Goal: Complete application form

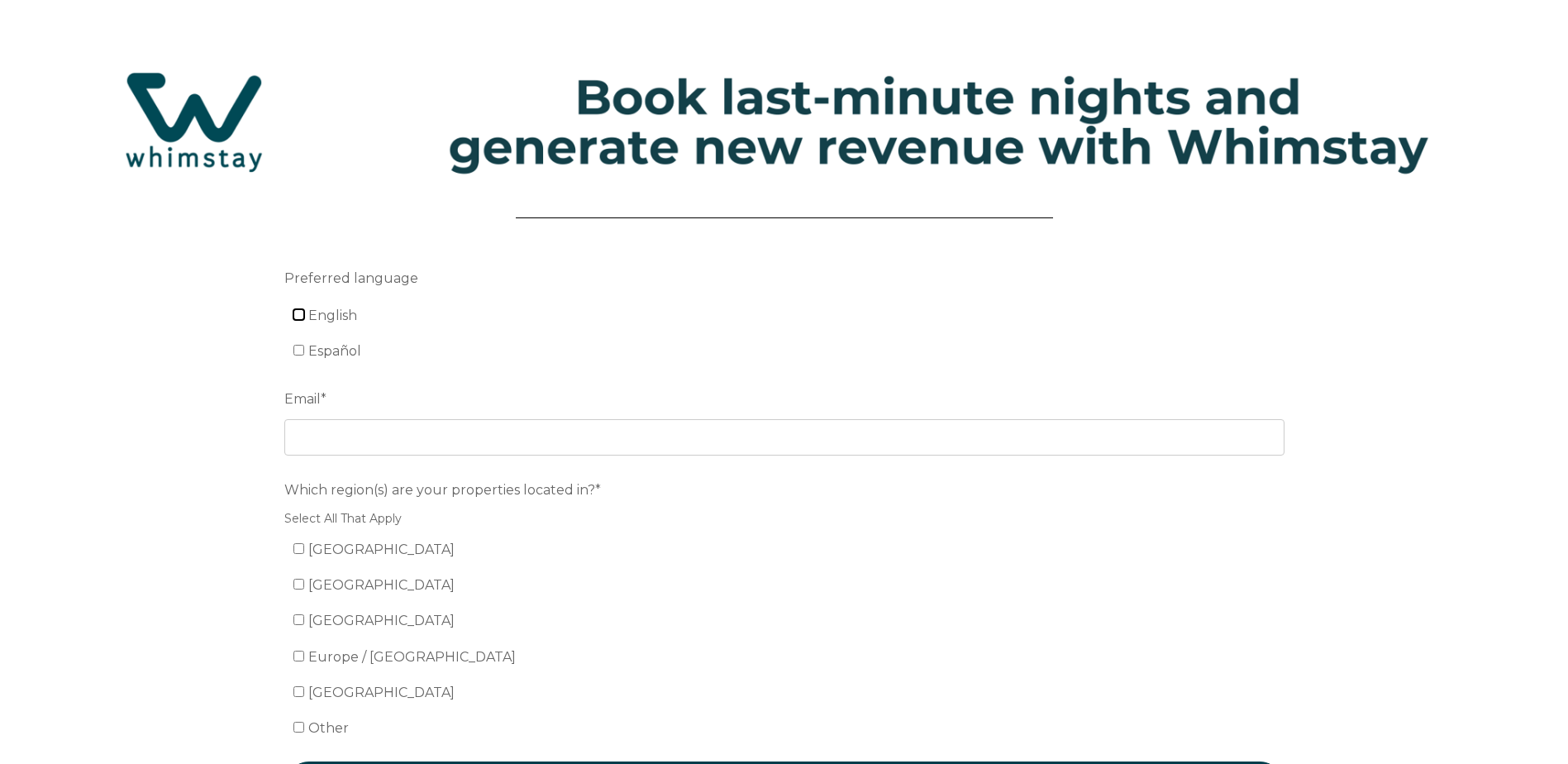
click at [300, 316] on input "English" at bounding box center [299, 315] width 11 height 11
checkbox input "true"
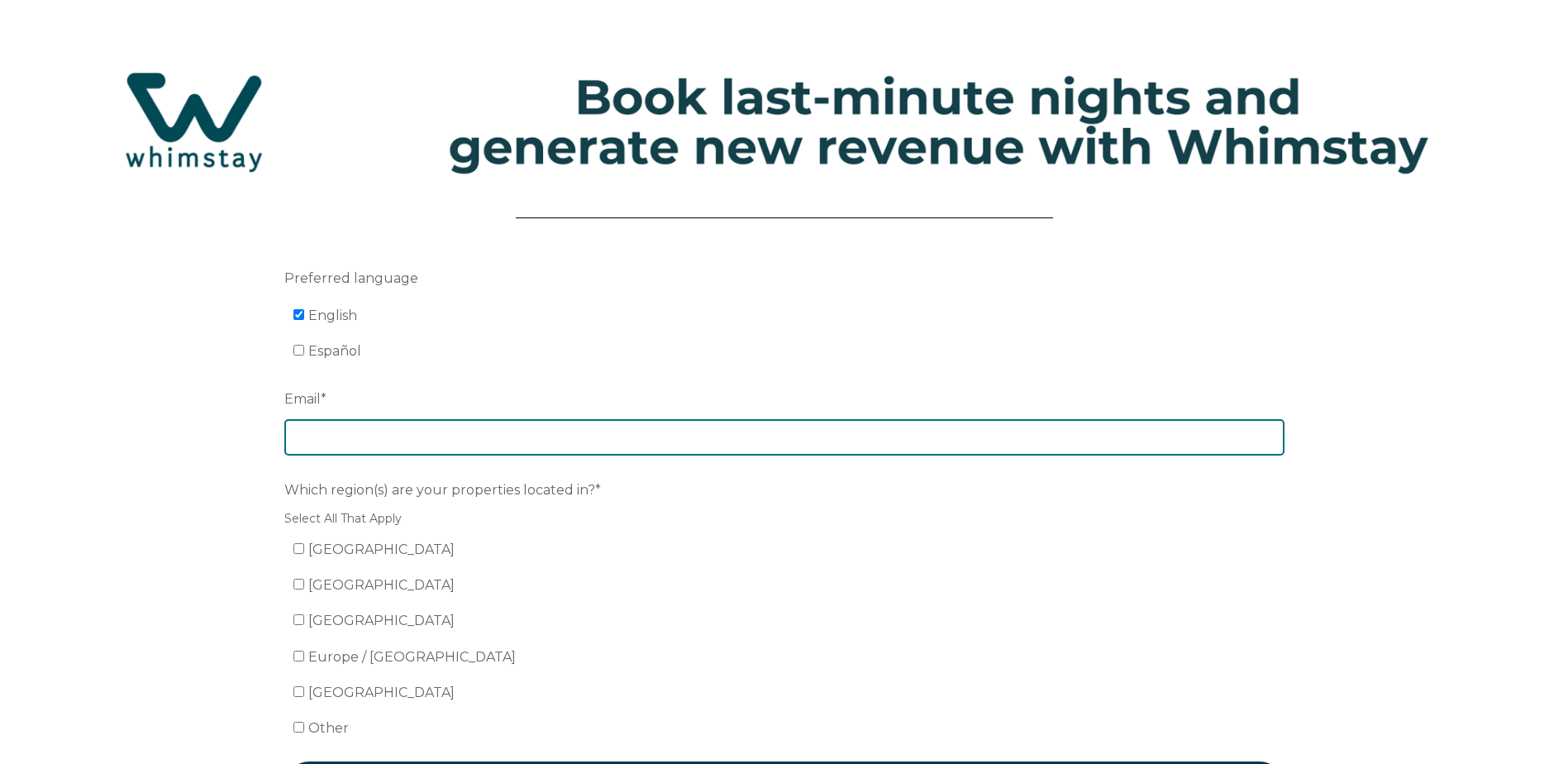
click at [352, 434] on input "Email *" at bounding box center [784, 437] width 1000 height 37
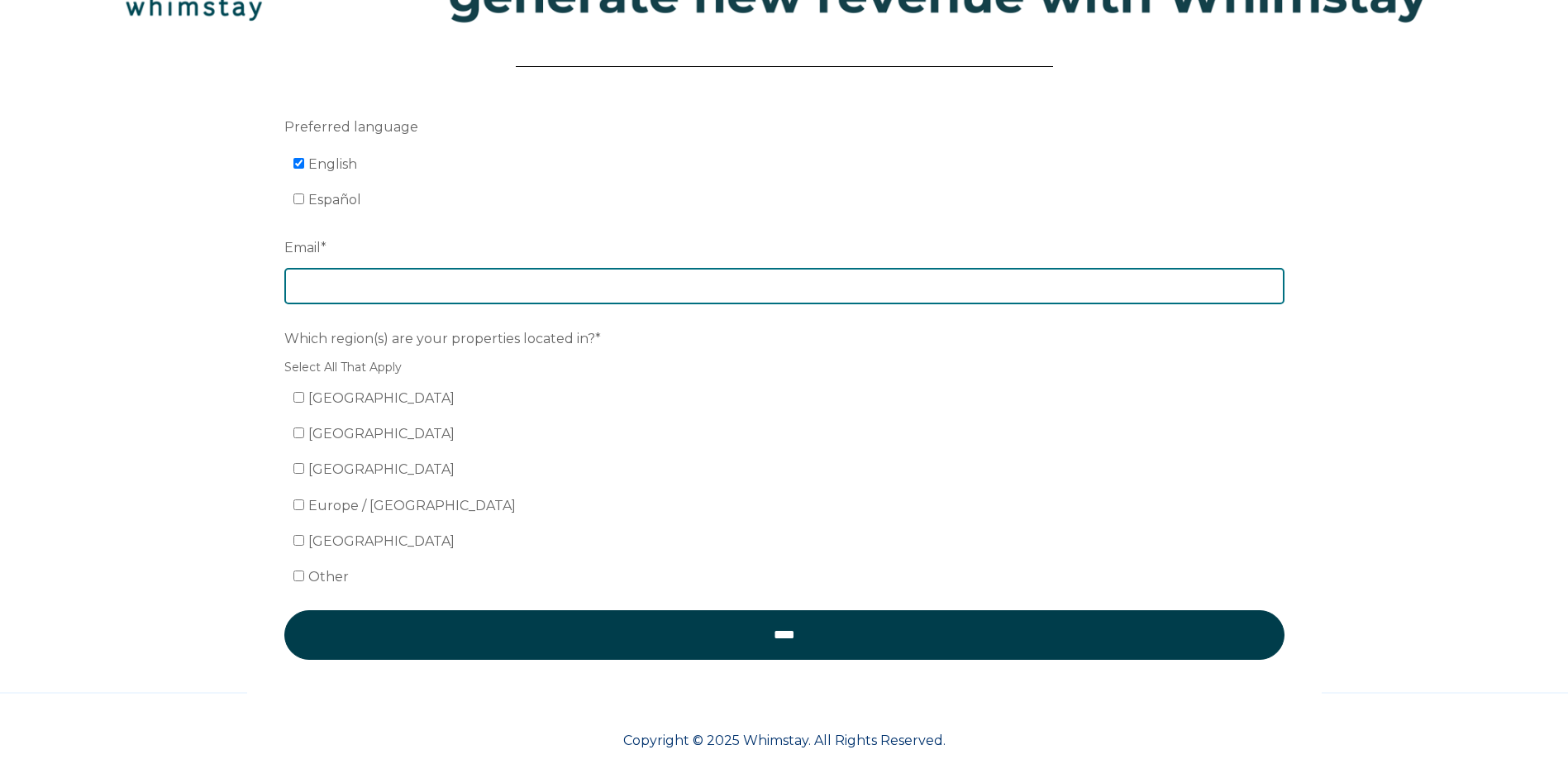
scroll to position [166, 0]
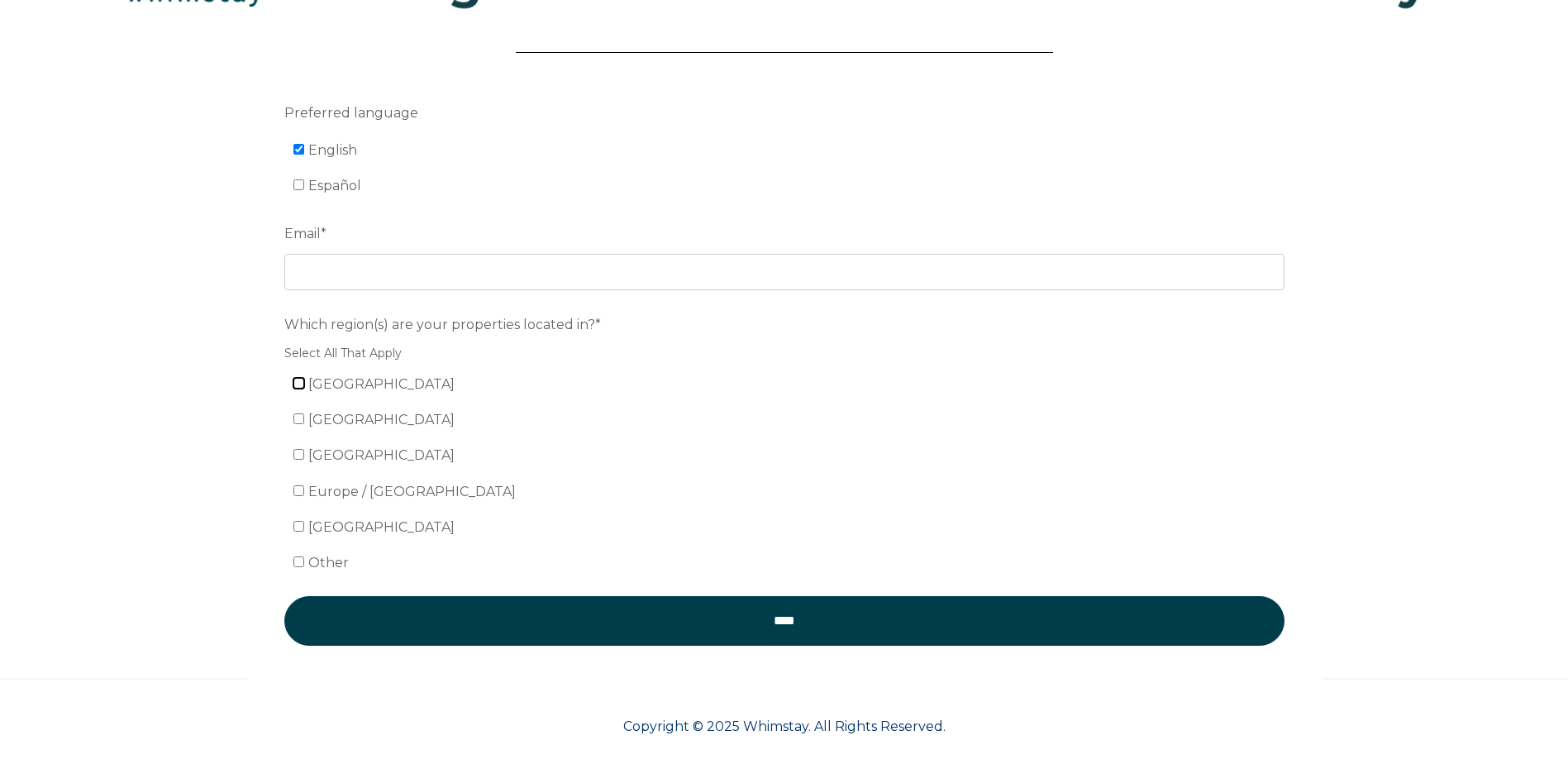
click at [294, 381] on div "Which region(s) are your properties located in?* Select All That Apply United S…" at bounding box center [784, 443] width 1000 height 266
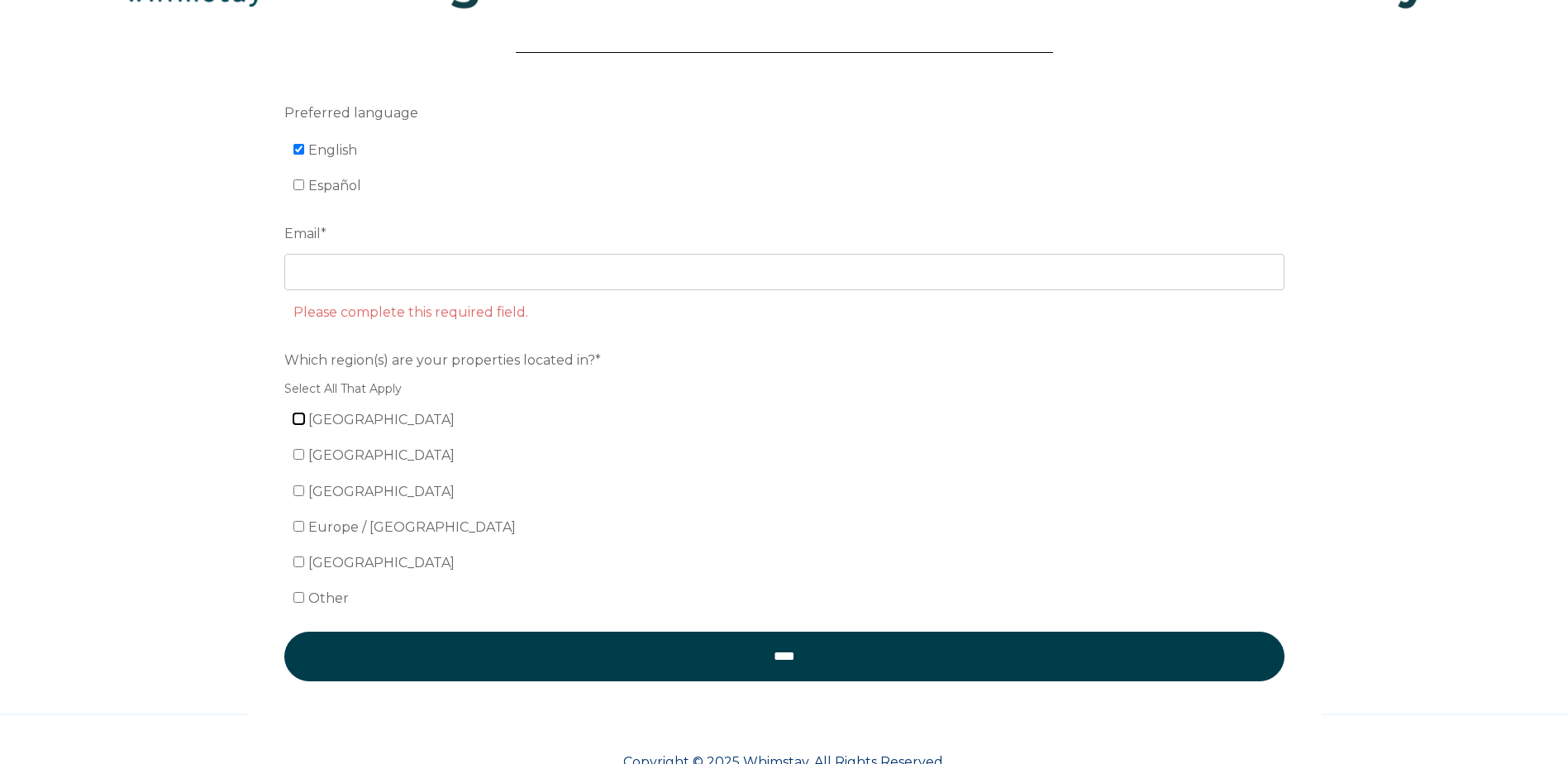
click at [299, 421] on input "[GEOGRAPHIC_DATA]" at bounding box center [299, 419] width 11 height 11
checkbox input "true"
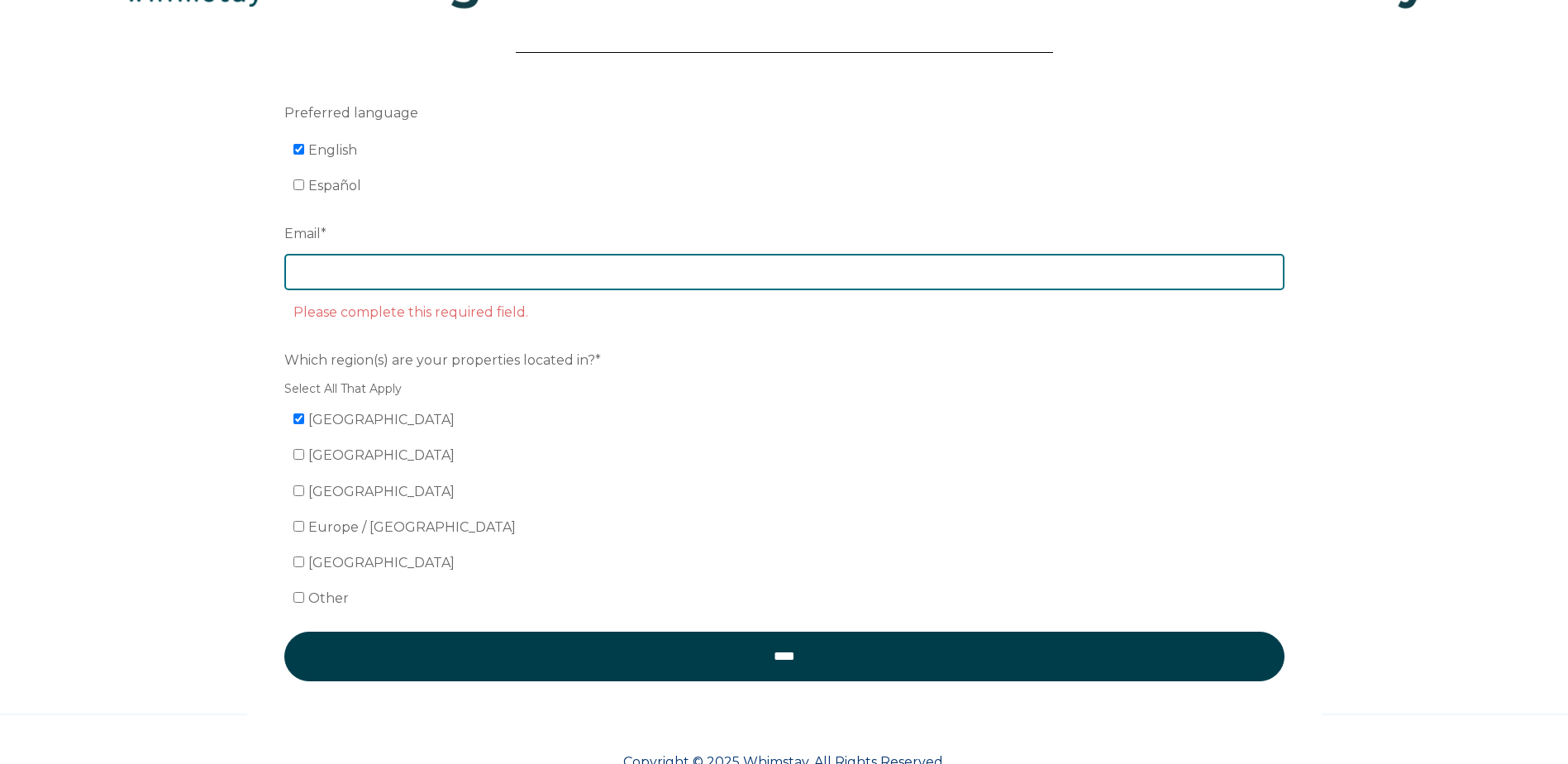
click at [655, 284] on input "Email *" at bounding box center [784, 272] width 1000 height 37
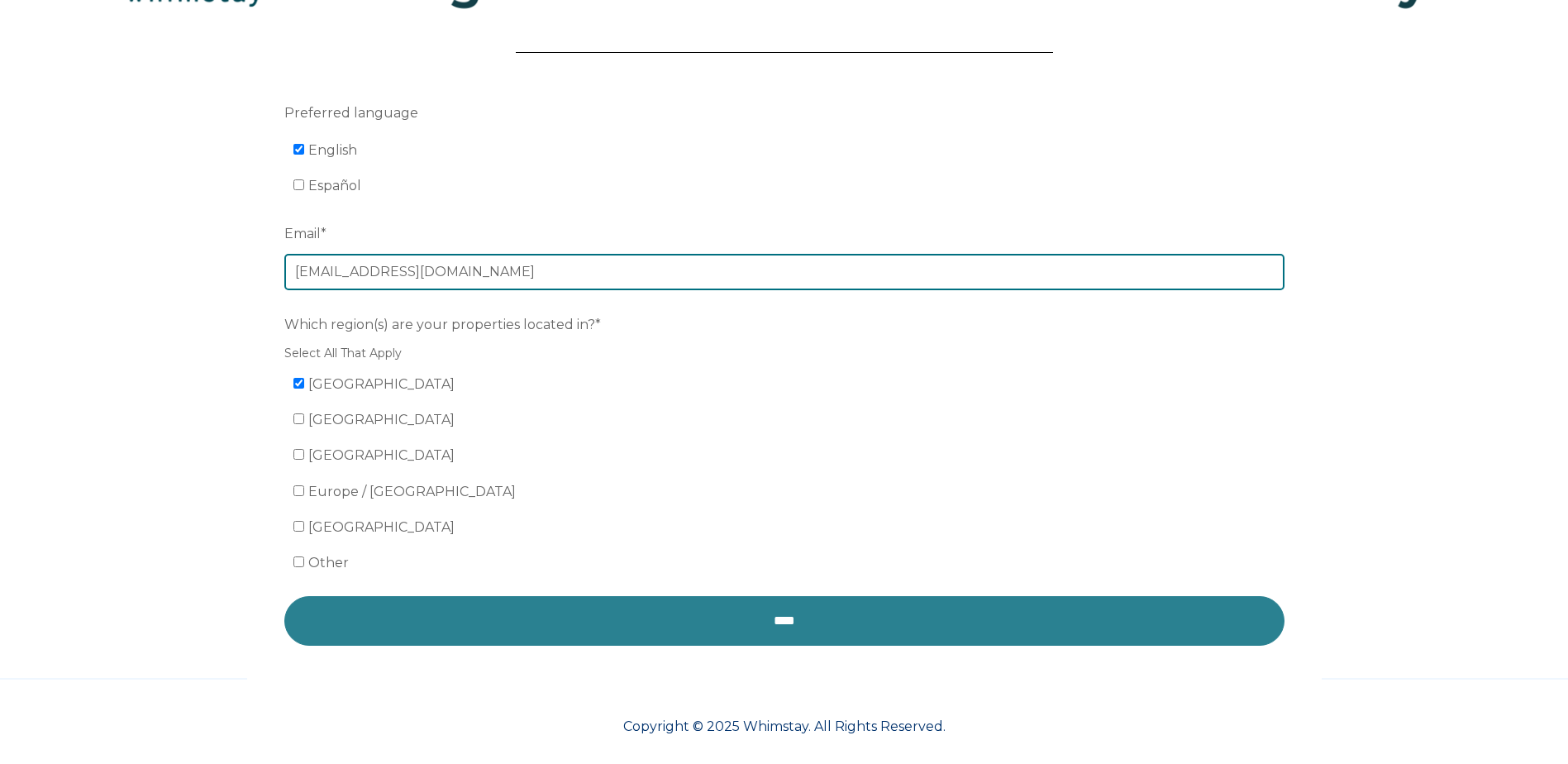
type input "[EMAIL_ADDRESS][DOMAIN_NAME]"
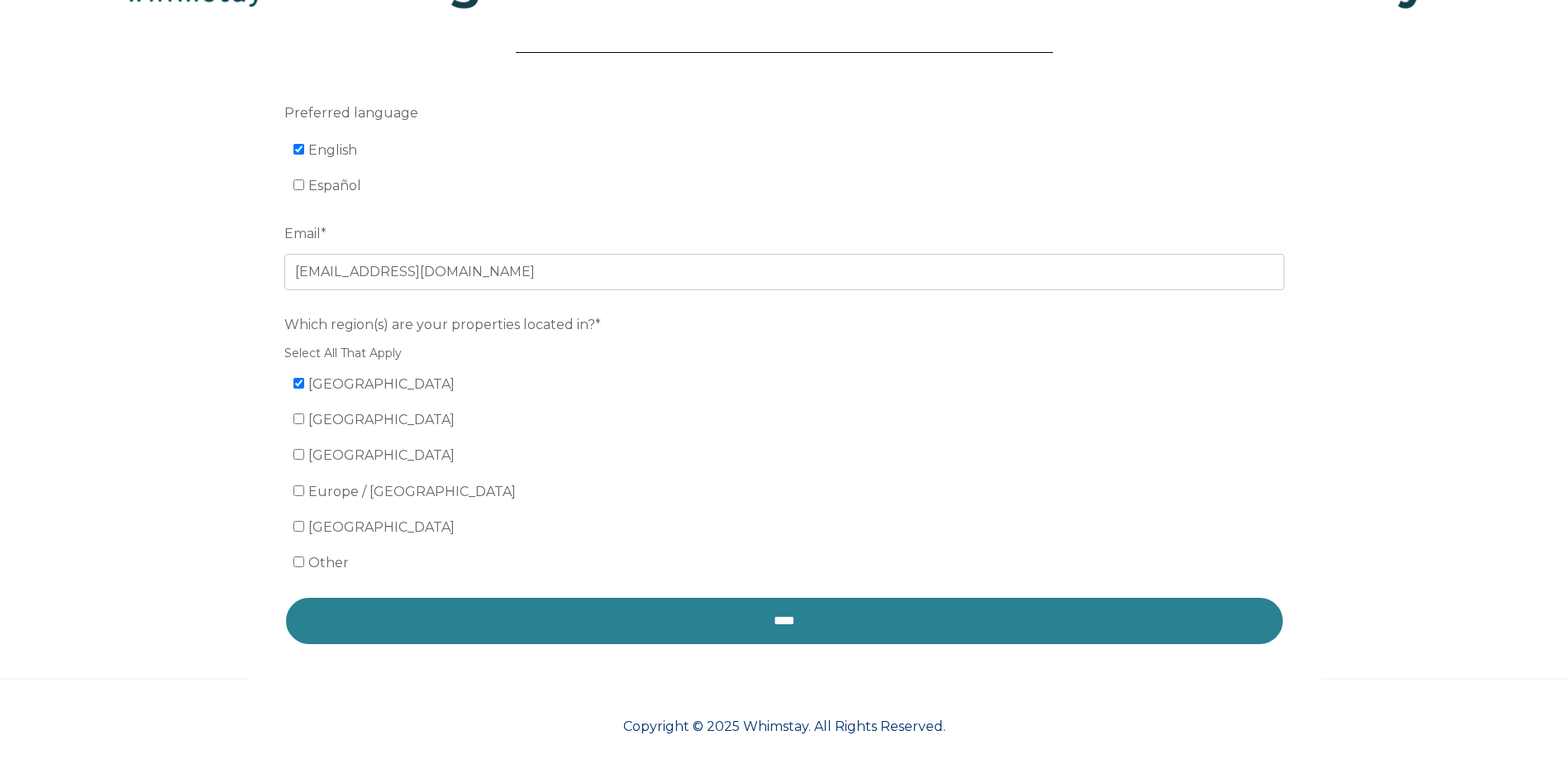
click at [800, 604] on input "****" at bounding box center [784, 620] width 1000 height 50
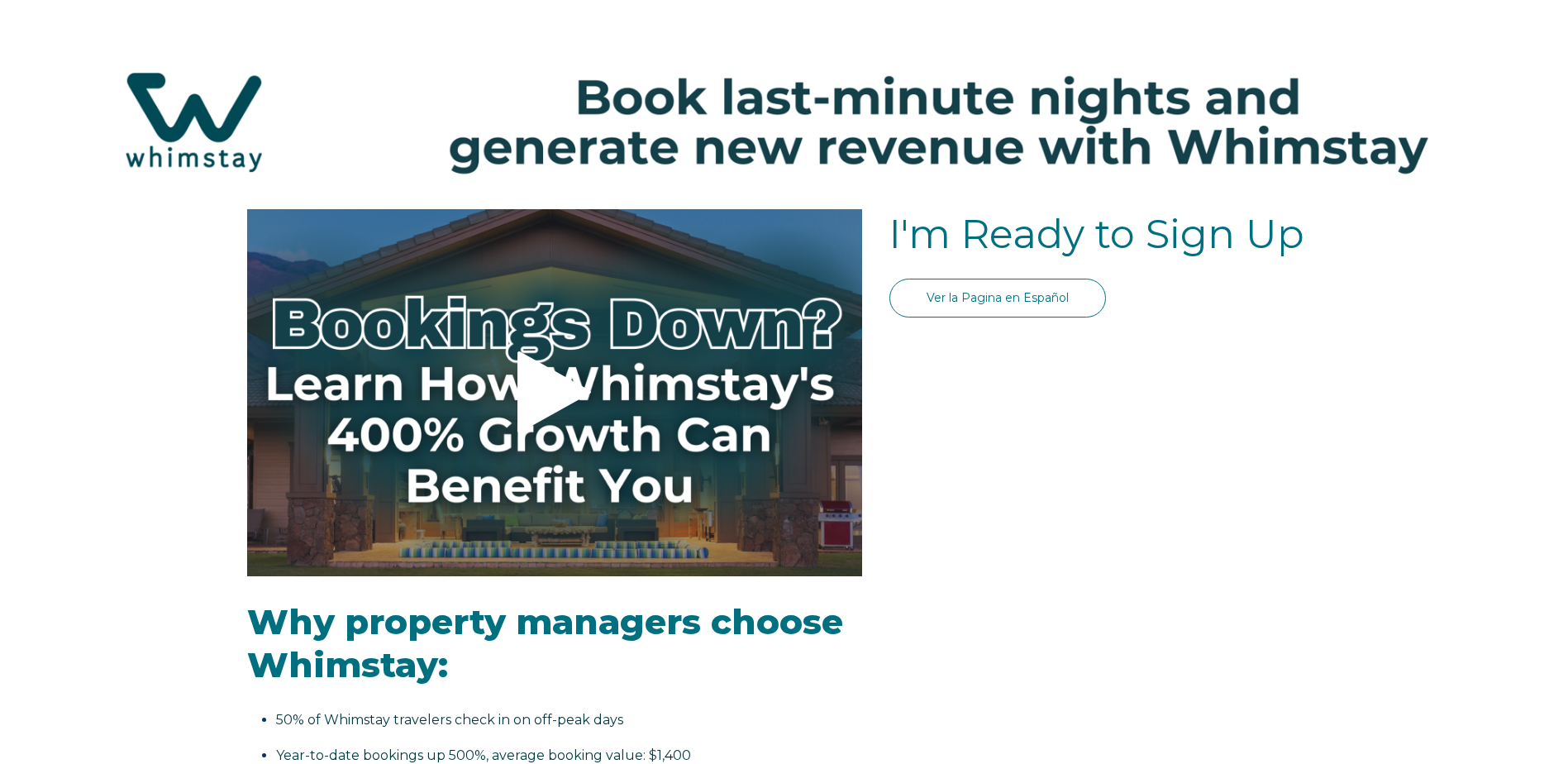
select select "US"
select select "Standard"
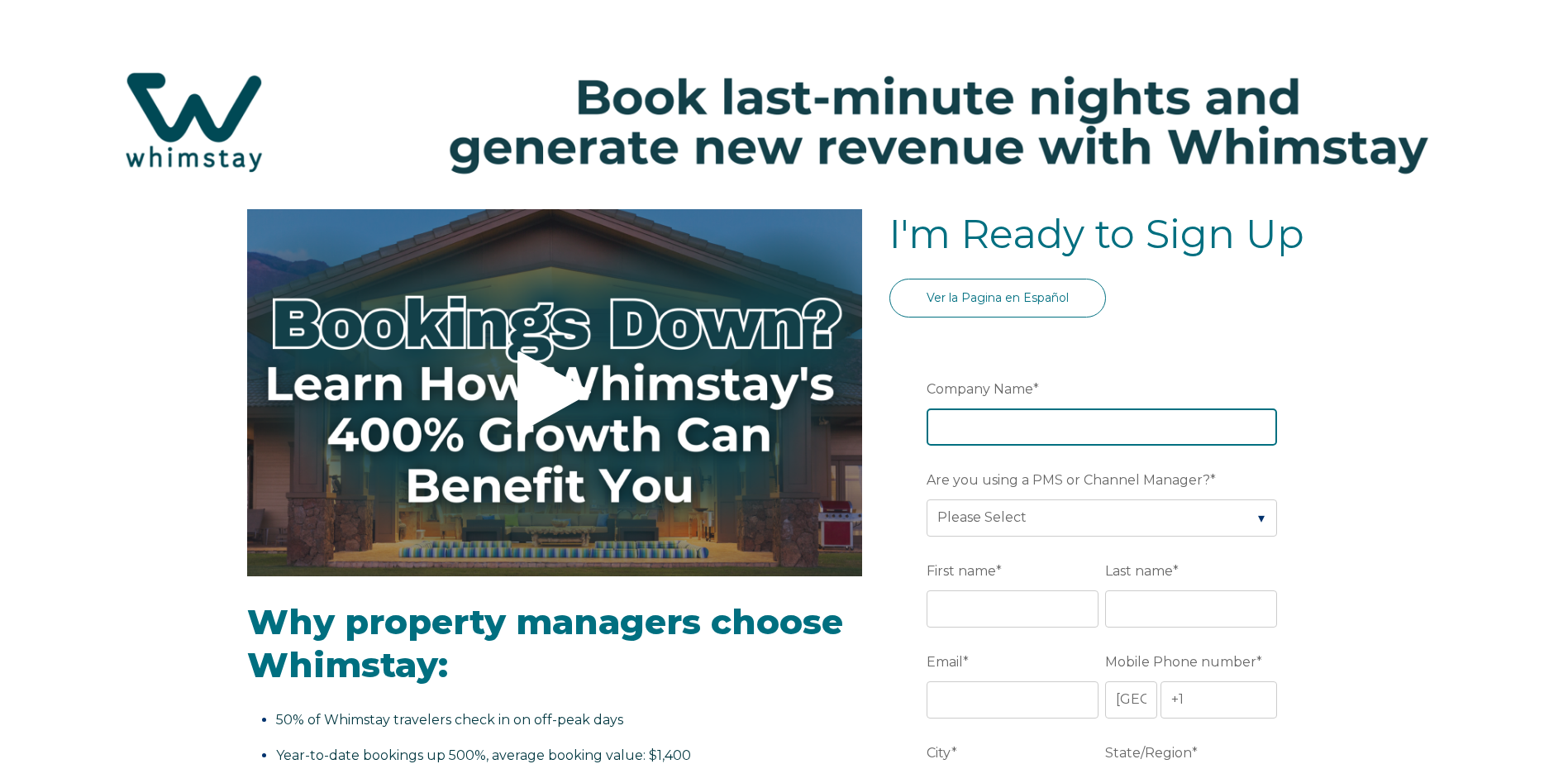
click at [955, 430] on input "Company Name *" at bounding box center [1101, 427] width 351 height 37
type input "[GEOGRAPHIC_DATA]"
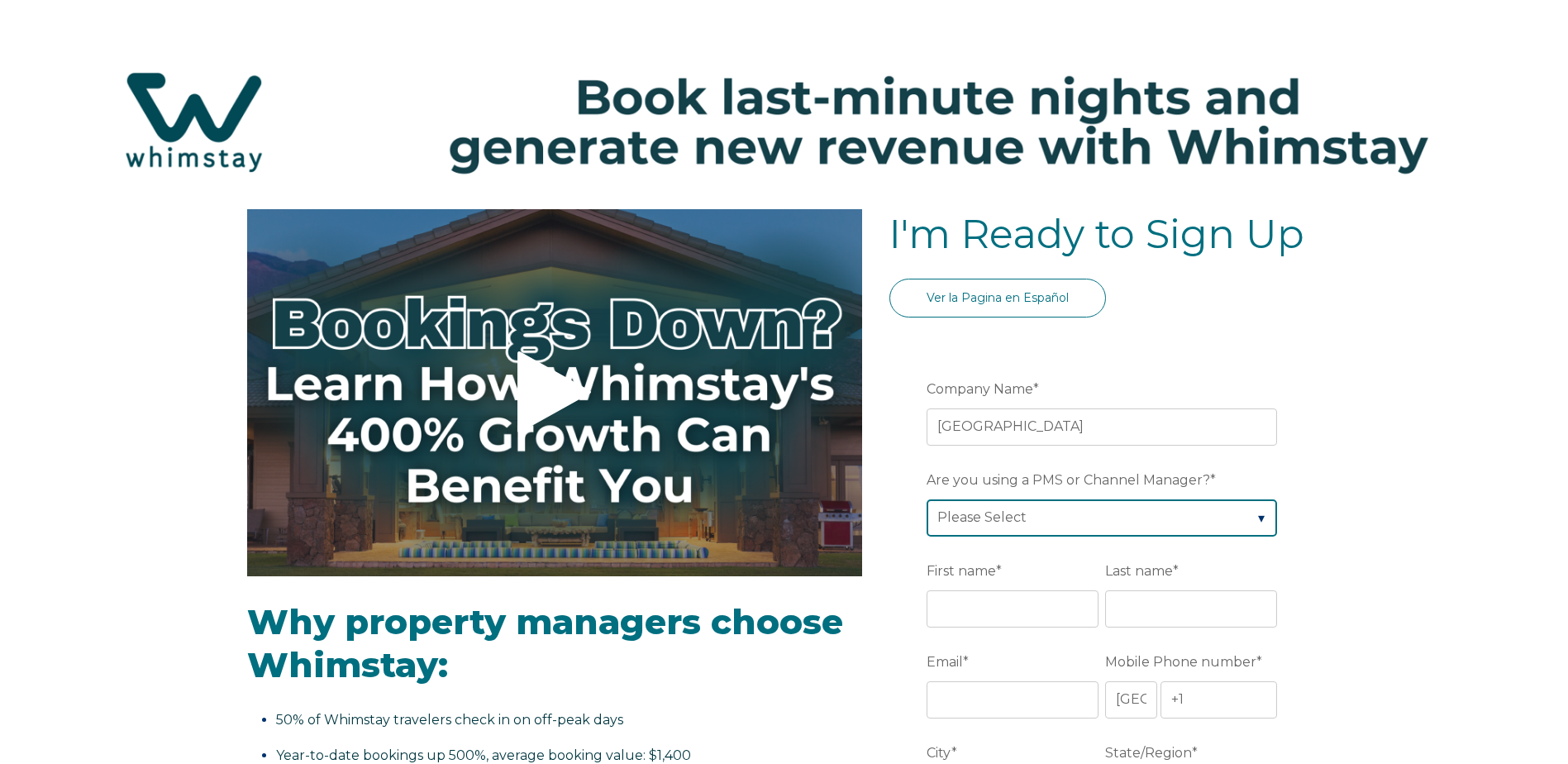
select select "Escapia"
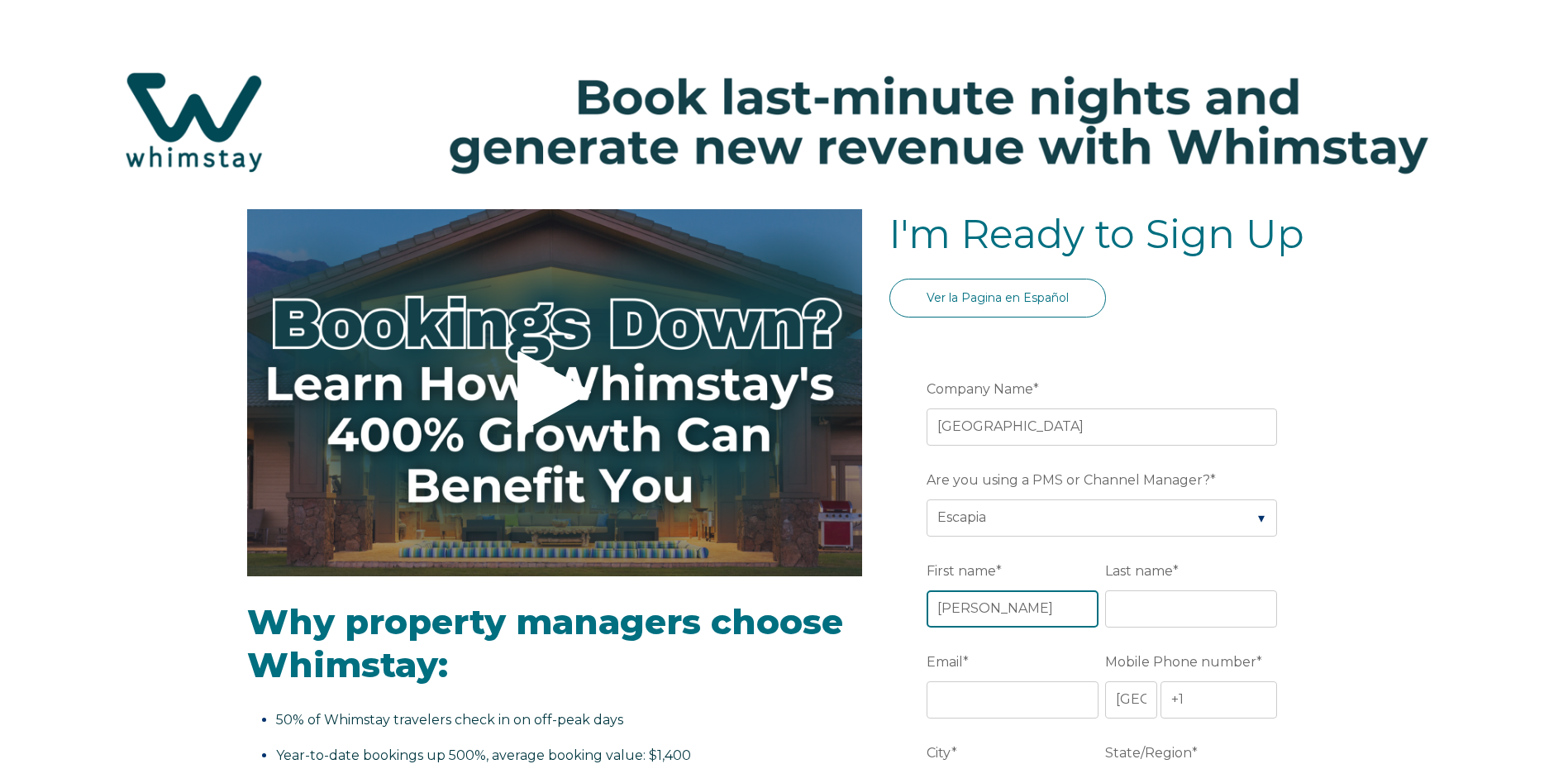
type input "[PERSON_NAME]"
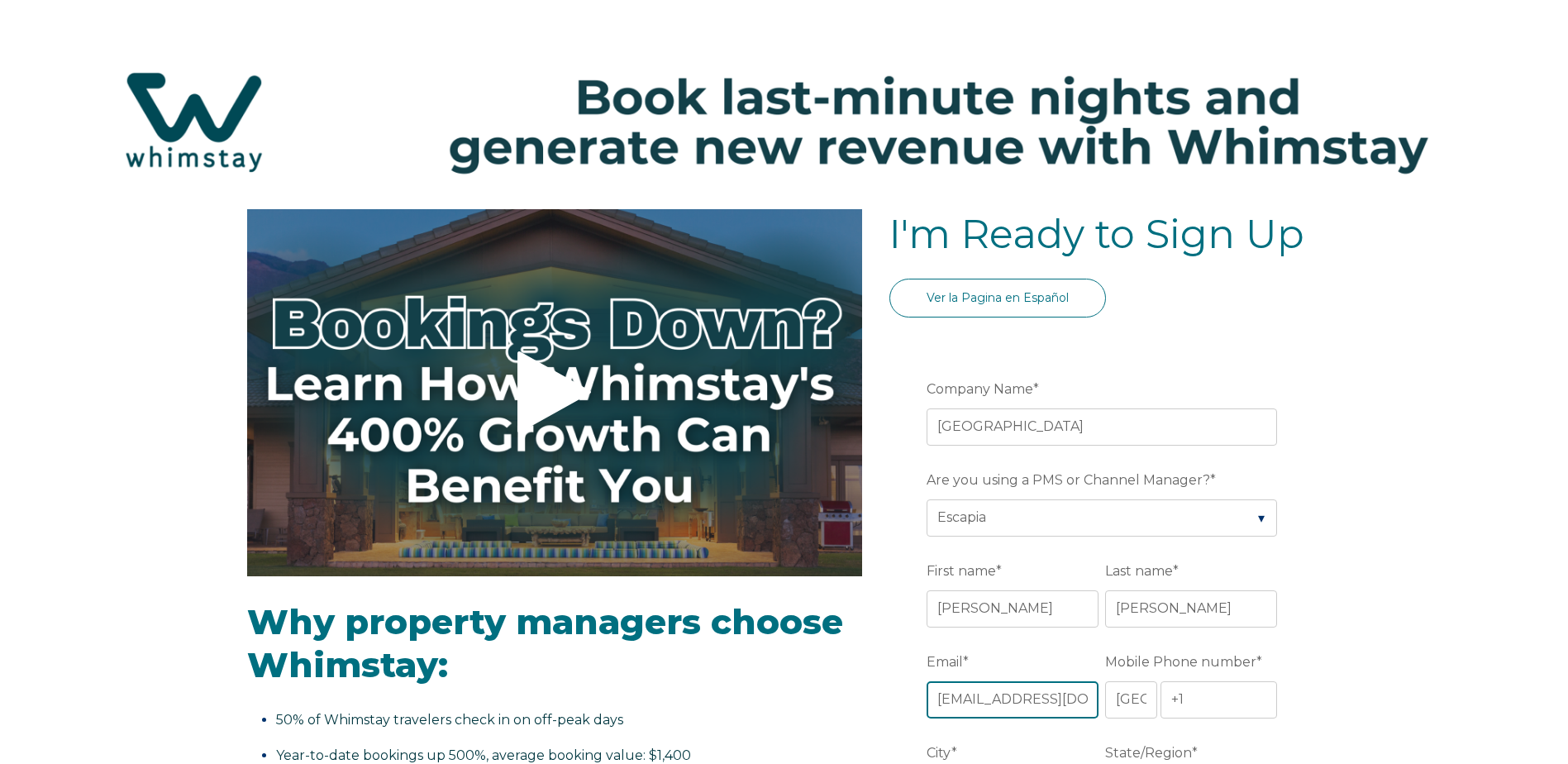
scroll to position [0, 2]
type input "[EMAIL_ADDRESS][DOMAIN_NAME]"
type input "[PHONE_NUMBER]"
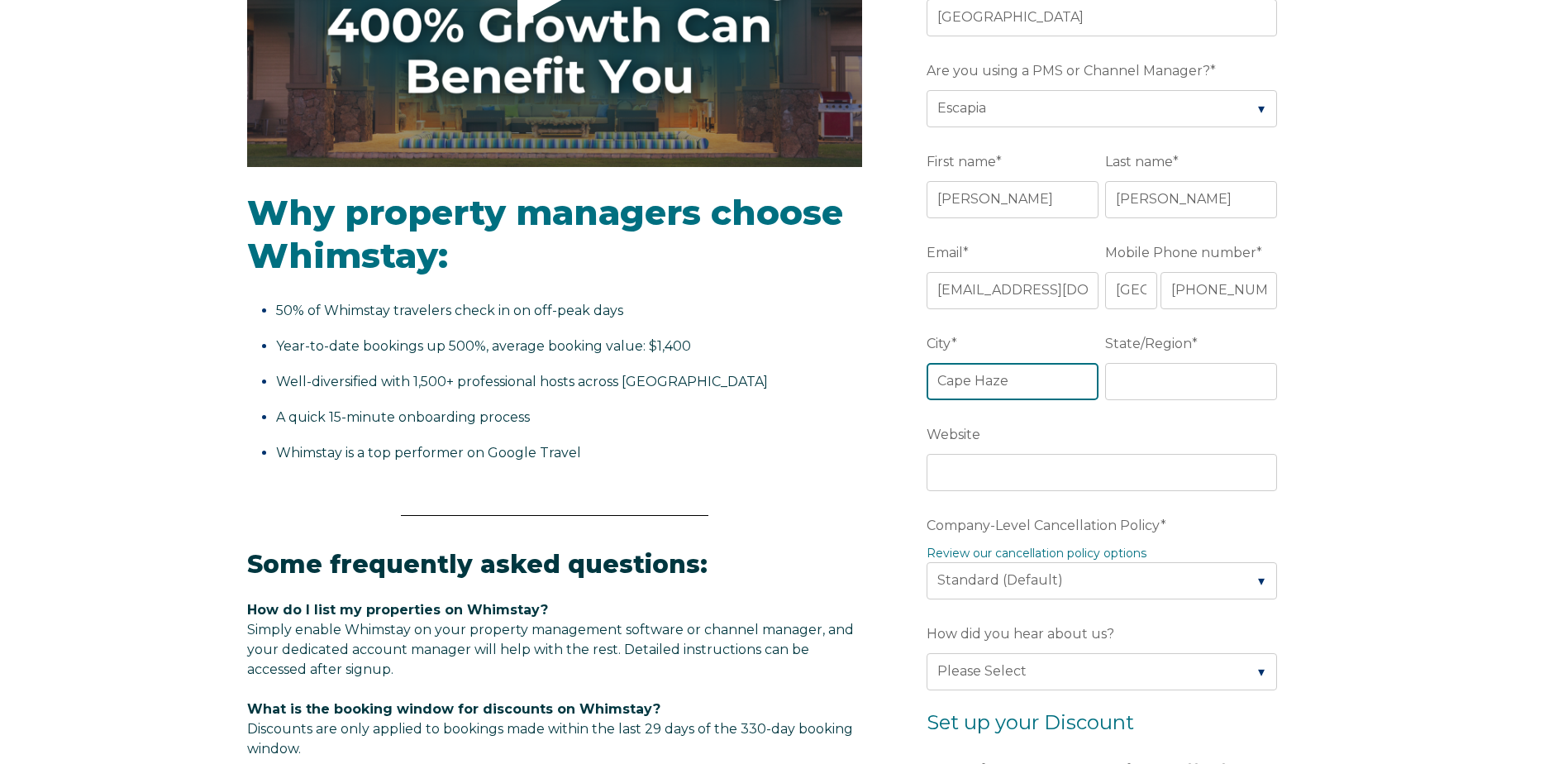
type input "Cape Haze"
type input "FL"
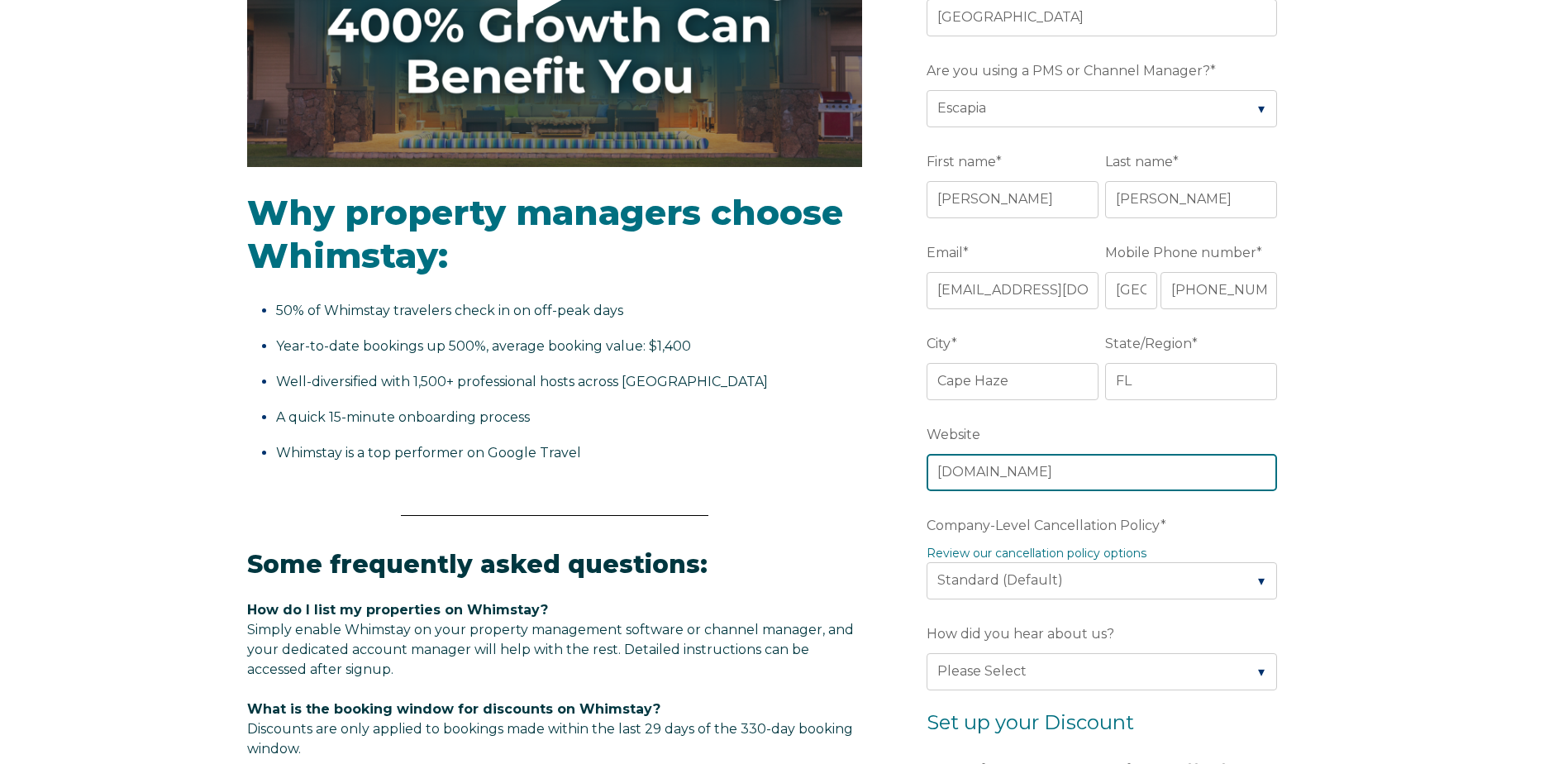
type input "[DOMAIN_NAME]"
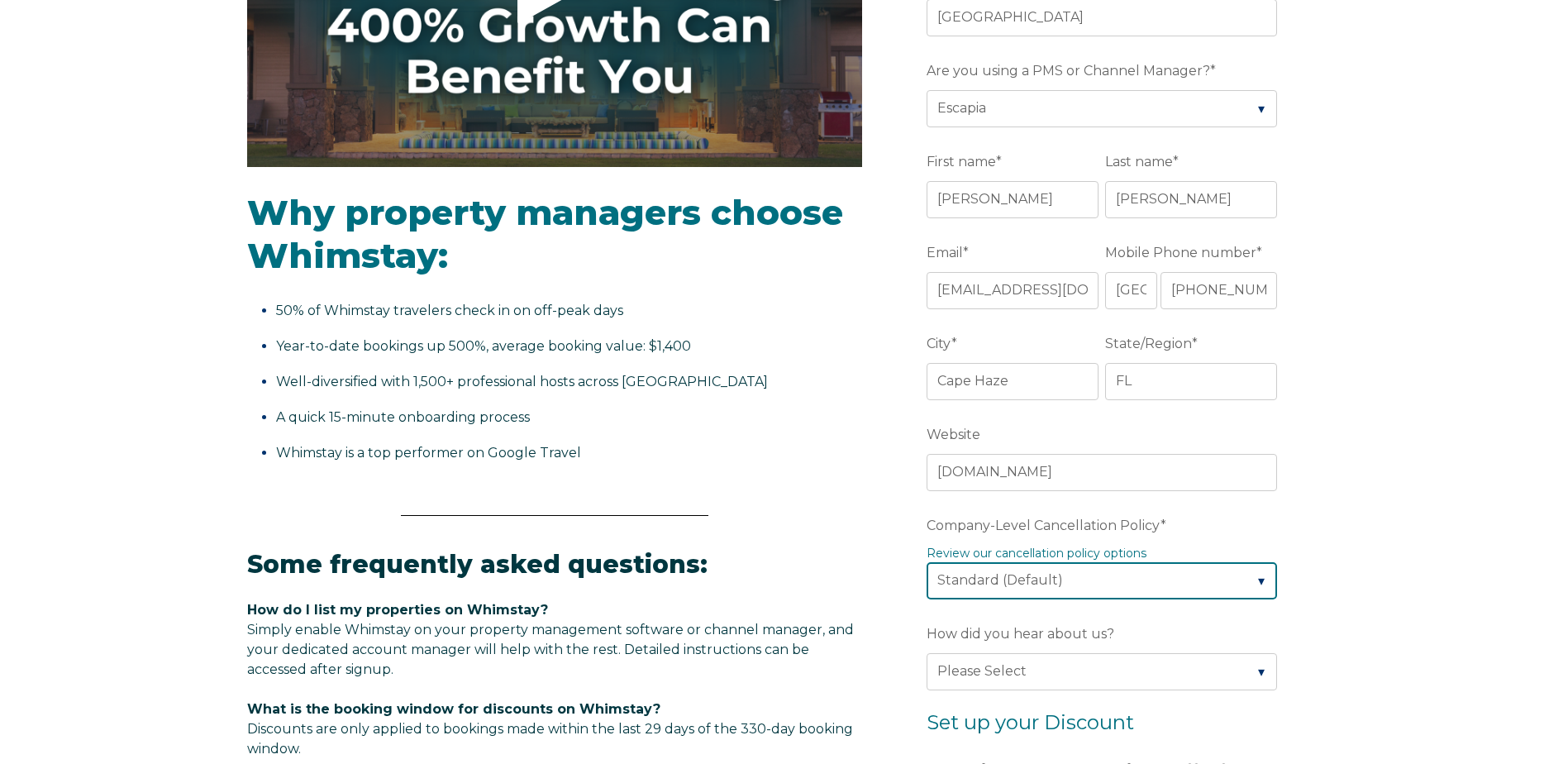
click at [1260, 576] on select "Please Select Partial Standard (Default) Moderate Strict" at bounding box center [1101, 581] width 351 height 37
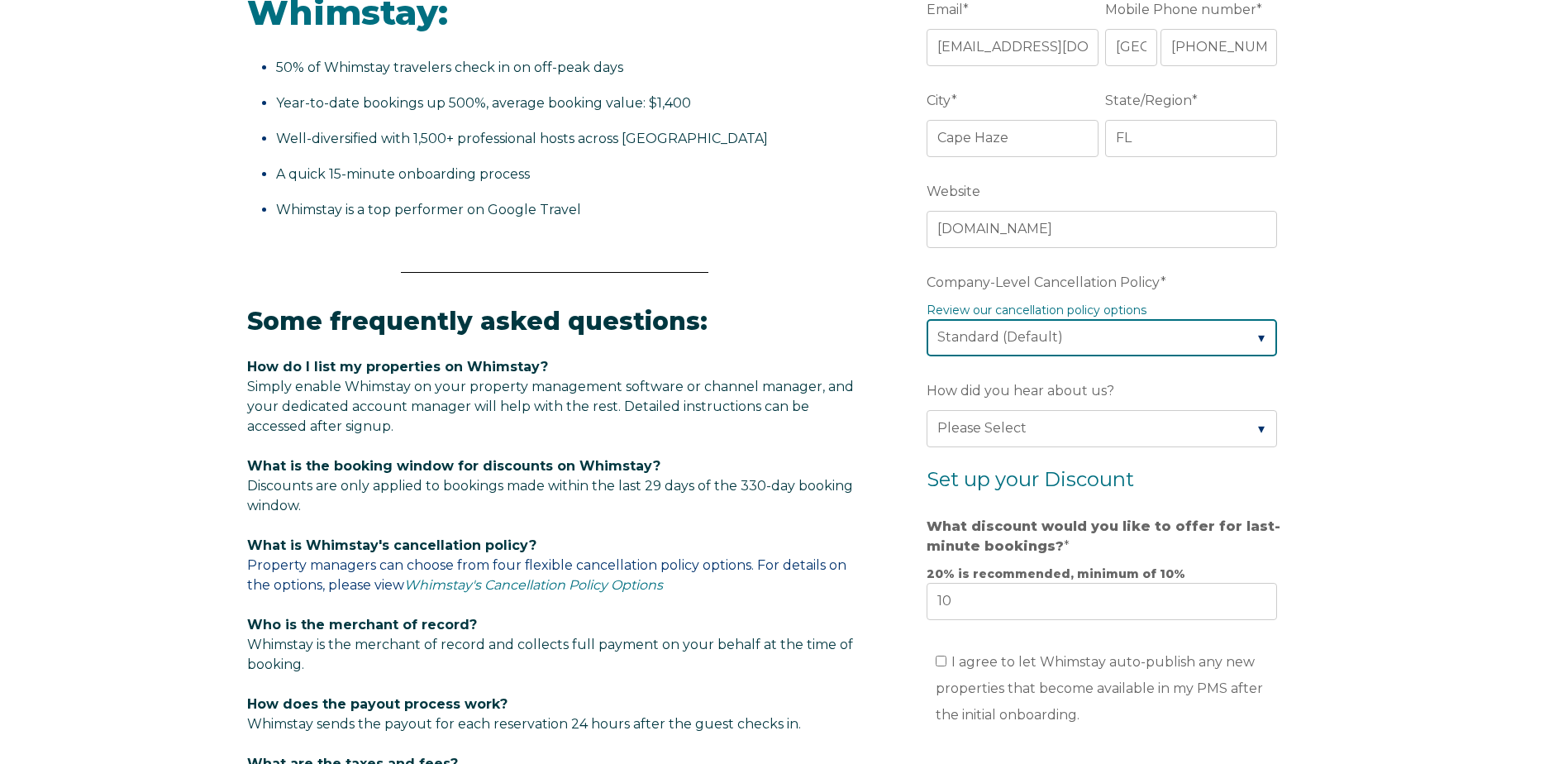
scroll to position [657, 0]
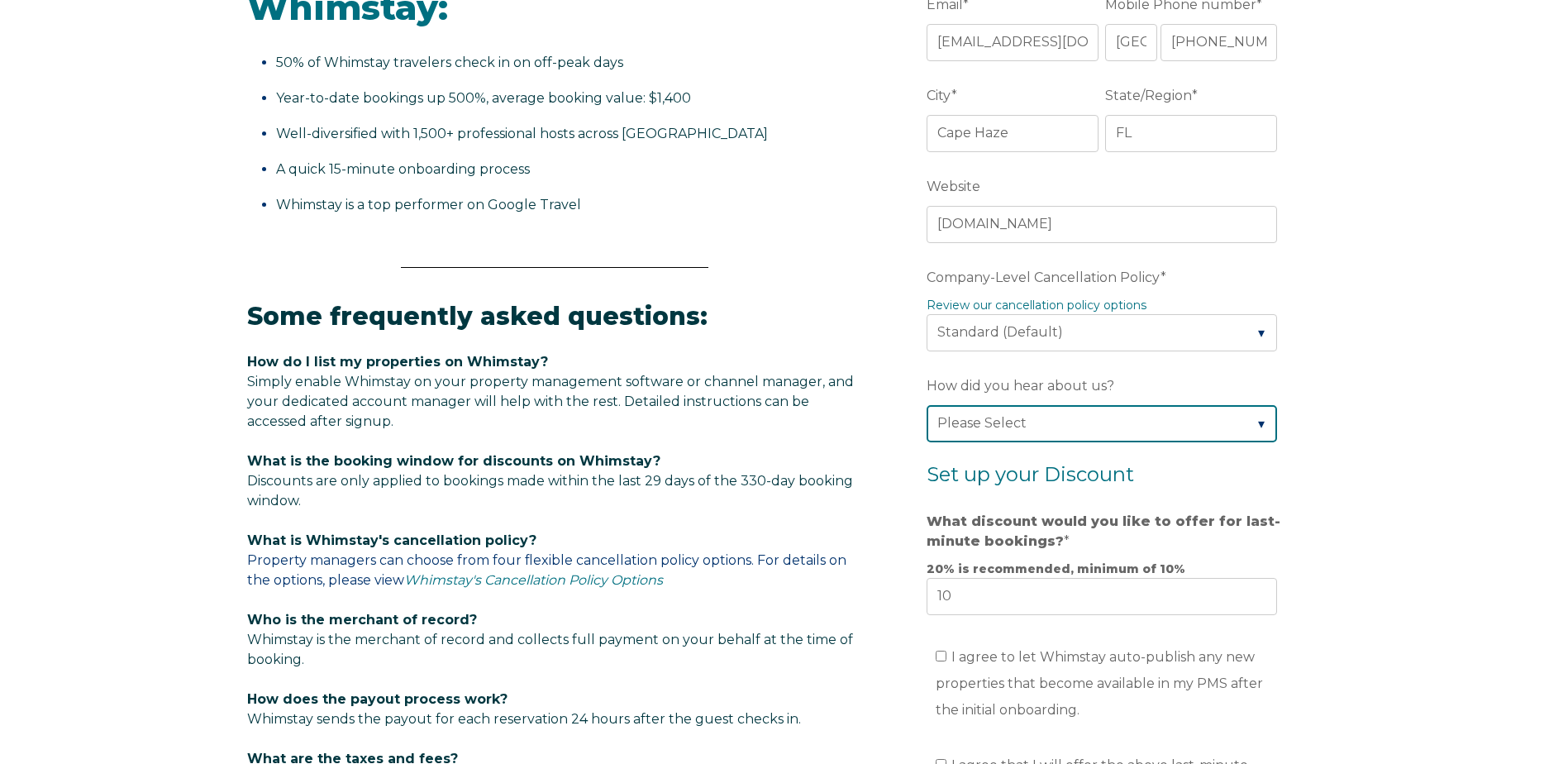
click at [1256, 420] on select "Please Select Found Whimstay through a Google search Direct outreach from a Whi…" at bounding box center [1101, 423] width 351 height 37
select select "Whimstay Sales"
click at [927, 405] on select "Please Select Found Whimstay through a Google search Direct outreach from a Whi…" at bounding box center [1101, 423] width 351 height 37
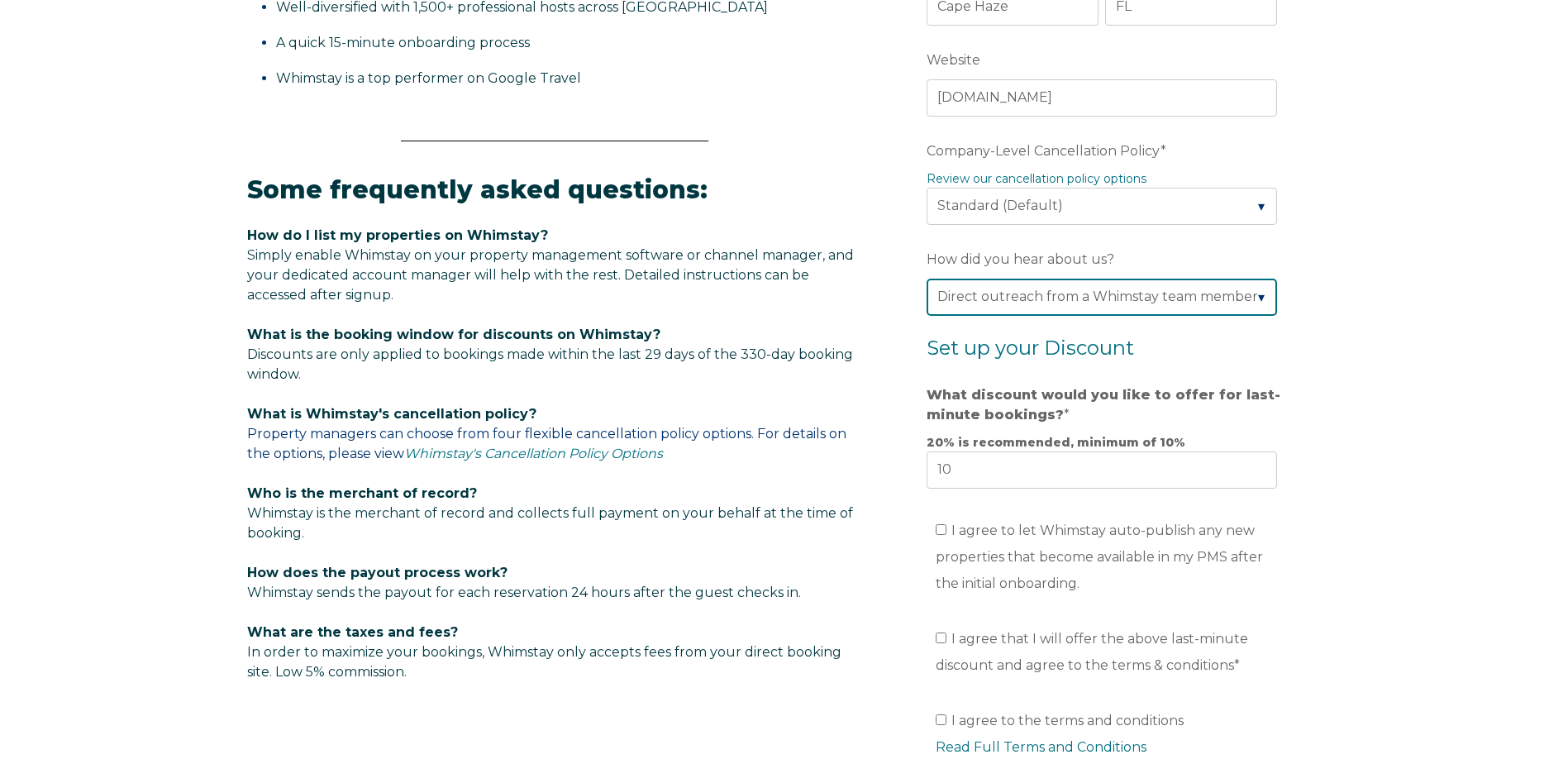
scroll to position [823, 0]
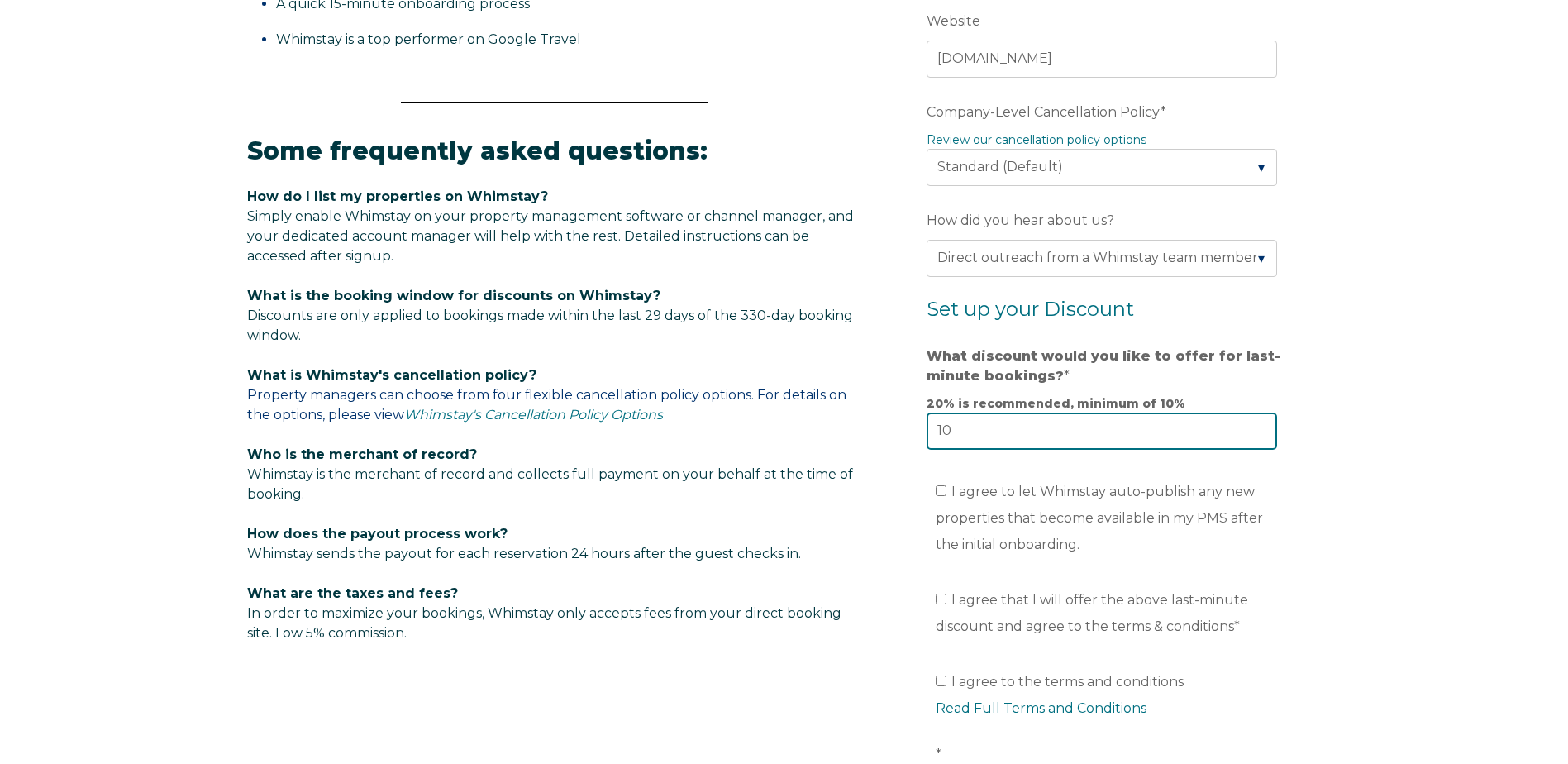
drag, startPoint x: 951, startPoint y: 431, endPoint x: 888, endPoint y: 433, distance: 63.0
click at [888, 433] on div "Video player - SSOB Pitch Vid Thumbnail - Click to play video Why property mana…" at bounding box center [784, 141] width 1074 height 1509
drag, startPoint x: 973, startPoint y: 425, endPoint x: 897, endPoint y: 434, distance: 76.5
click at [904, 434] on form "Company Name * [GEOGRAPHIC_DATA] Are you using a PMS or Channel Manager? * Plea…" at bounding box center [1104, 205] width 432 height 1381
type input "15"
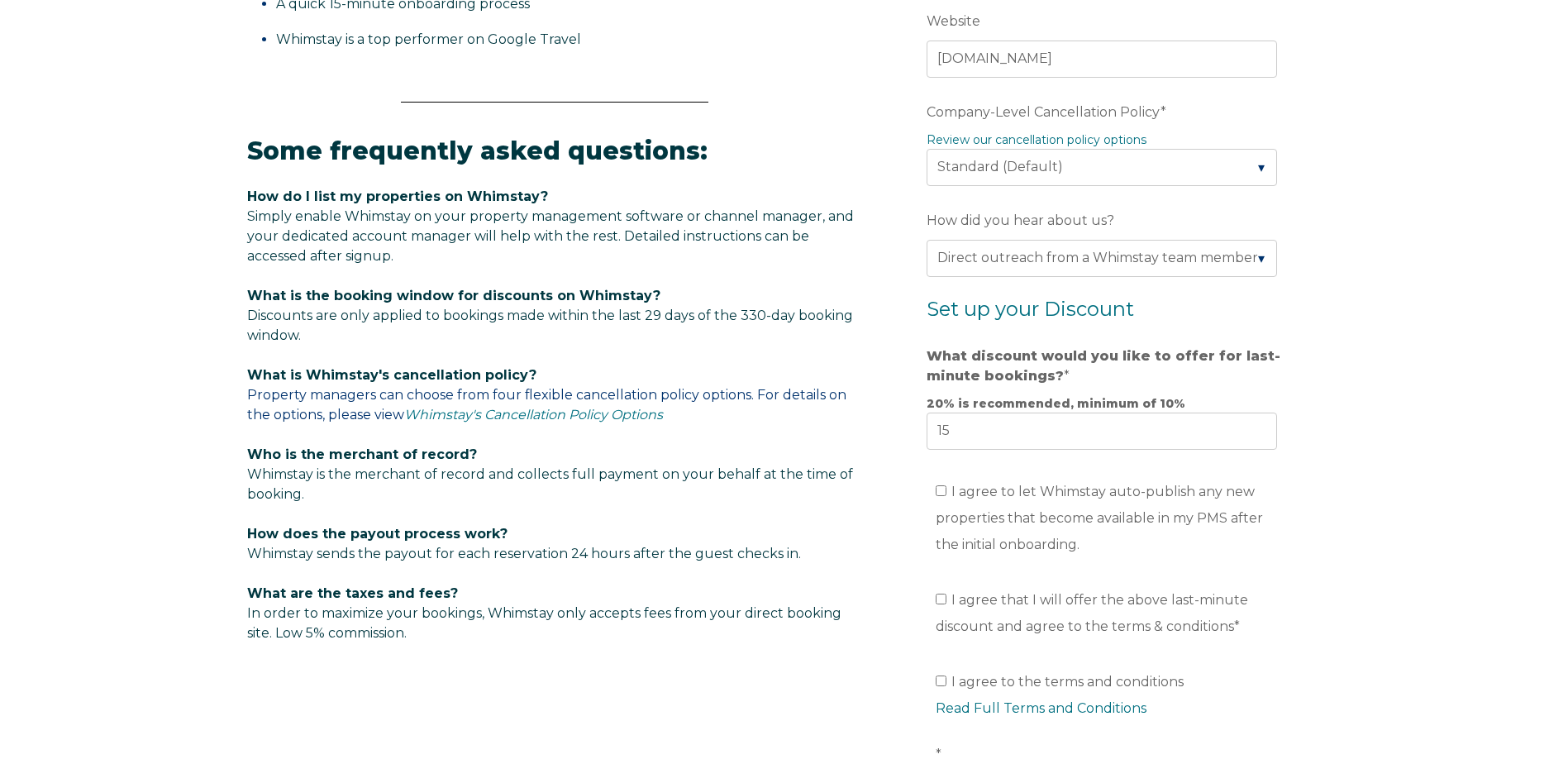
click at [1365, 400] on div "Video player - SSOB Pitch Vid Thumbnail - Click to play video Why property mana…" at bounding box center [784, 174] width 1568 height 1575
click at [940, 493] on input "I agree to let Whimstay auto-publish any new properties that become available i…" at bounding box center [941, 491] width 11 height 11
checkbox input "true"
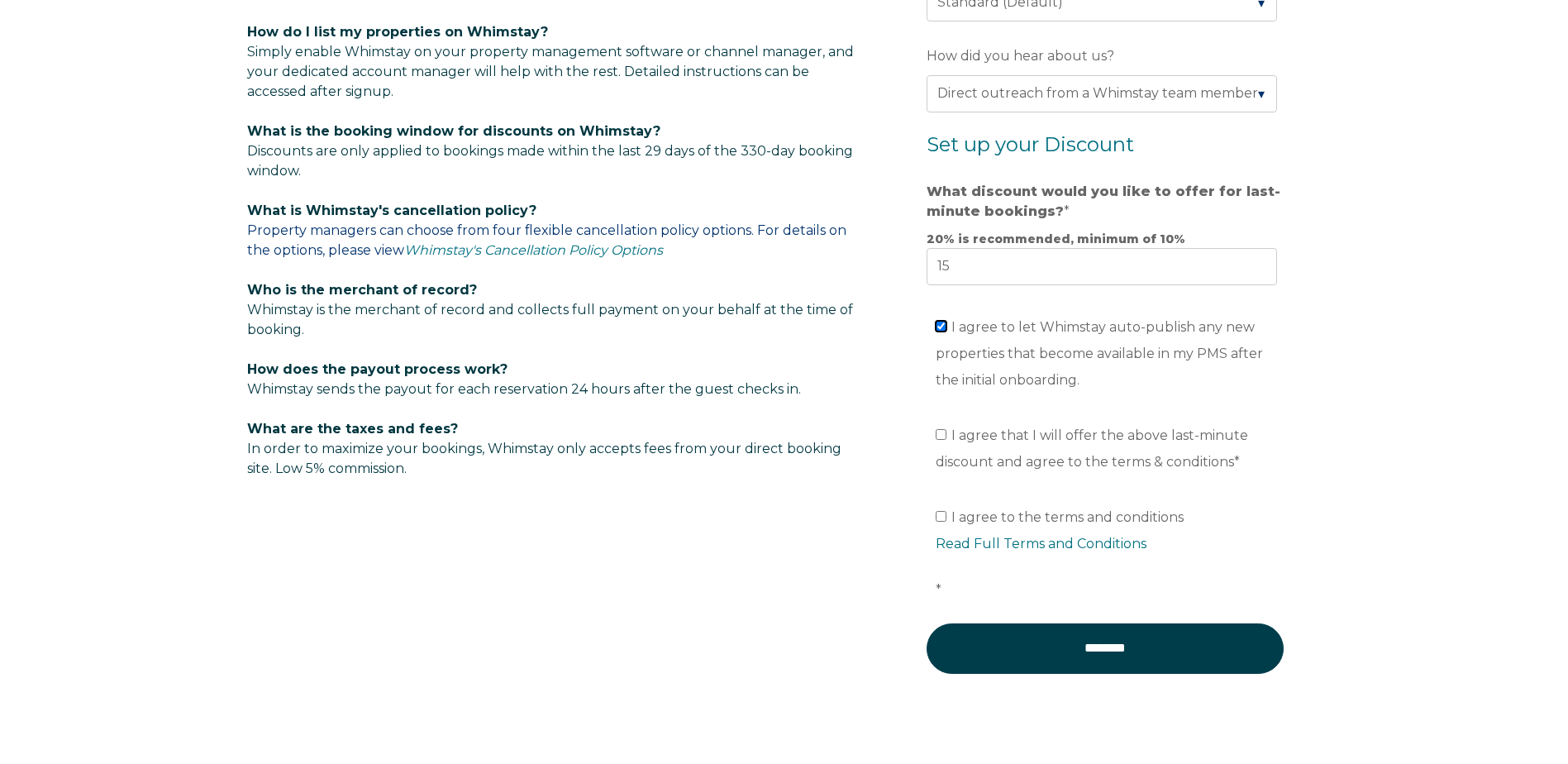
scroll to position [988, 0]
click at [940, 437] on input "I agree that I will offer the above last-minute discount and agree to the terms…" at bounding box center [941, 434] width 11 height 11
checkbox input "true"
click at [944, 515] on input "I agree to the terms and conditions Read Full Terms and Conditions *" at bounding box center [941, 515] width 11 height 11
checkbox input "true"
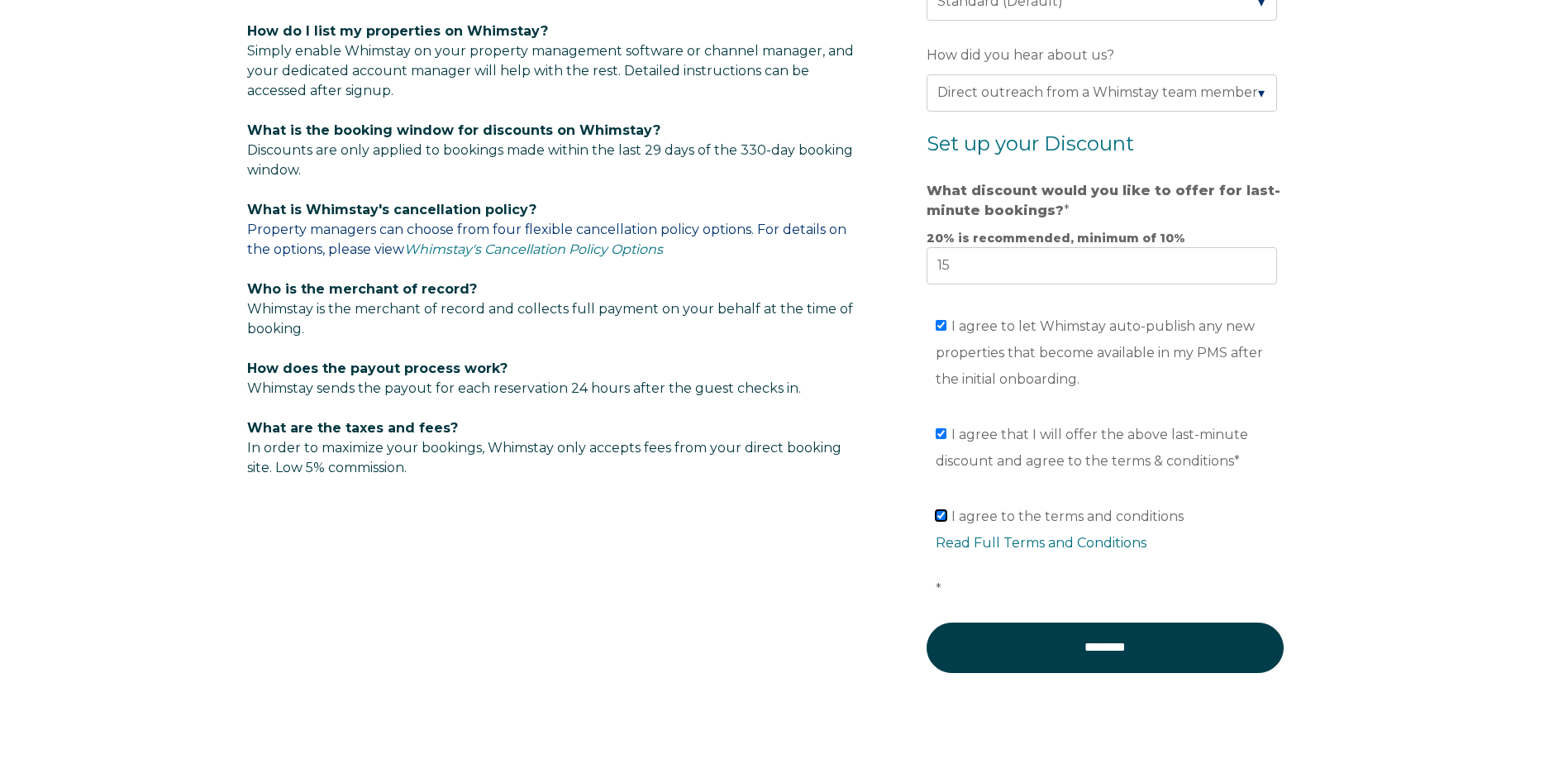
scroll to position [905, 0]
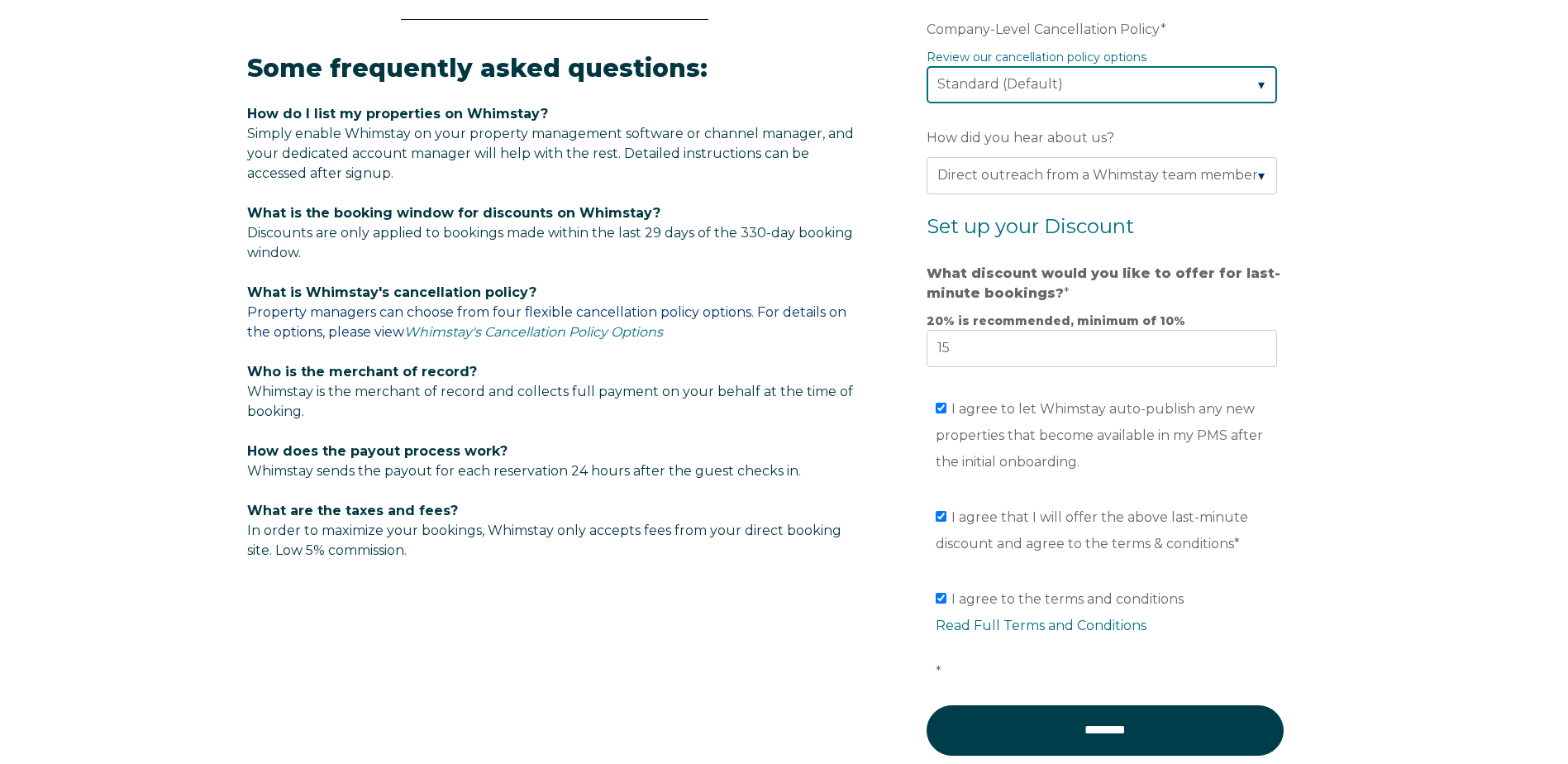
click at [1255, 91] on select "Please Select Partial Standard (Default) Moderate Strict" at bounding box center [1101, 85] width 351 height 37
select select "Moderate"
click at [927, 66] on select "Please Select Partial Standard (Default) Moderate Strict" at bounding box center [1101, 85] width 351 height 37
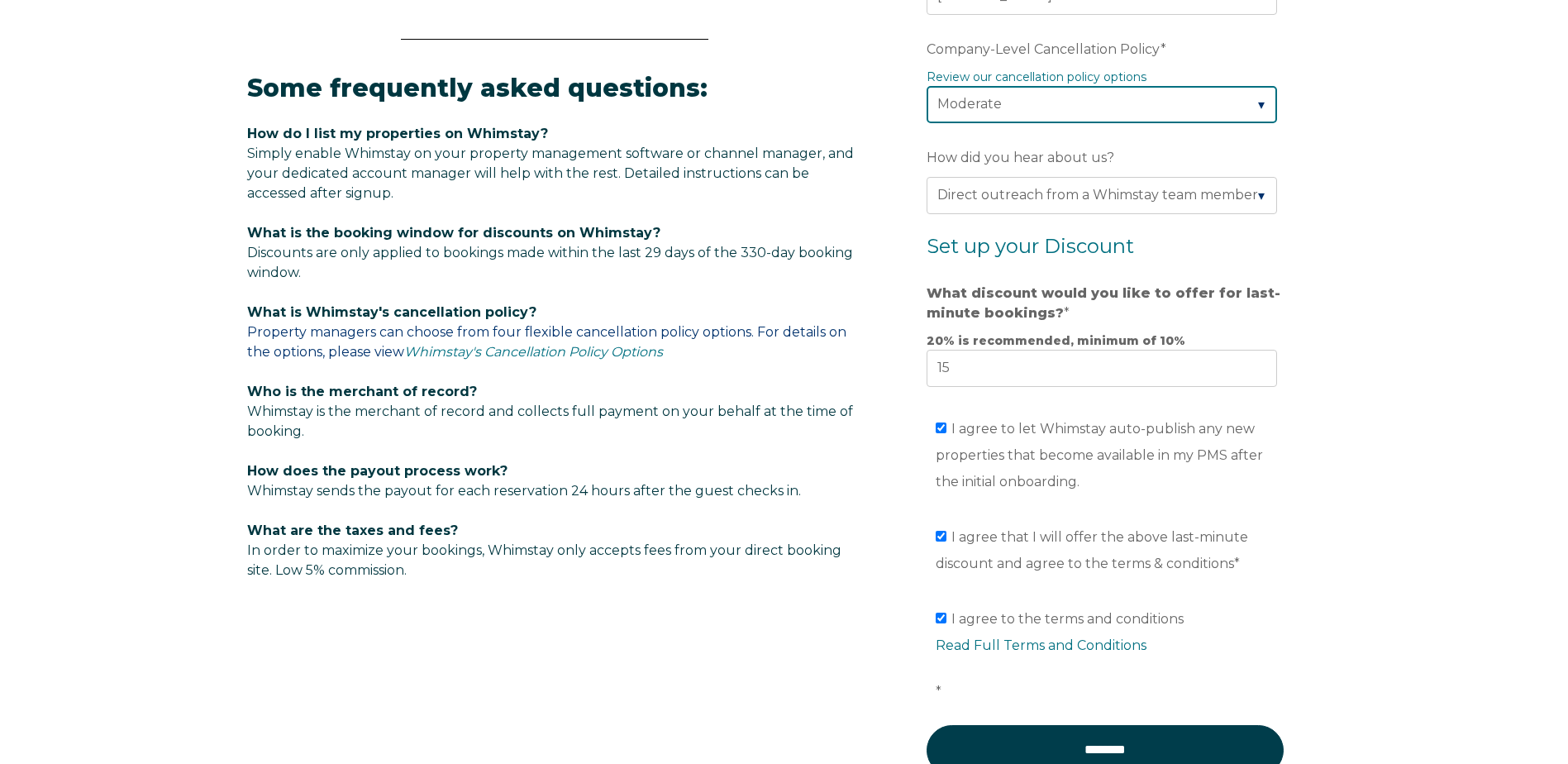
scroll to position [988, 0]
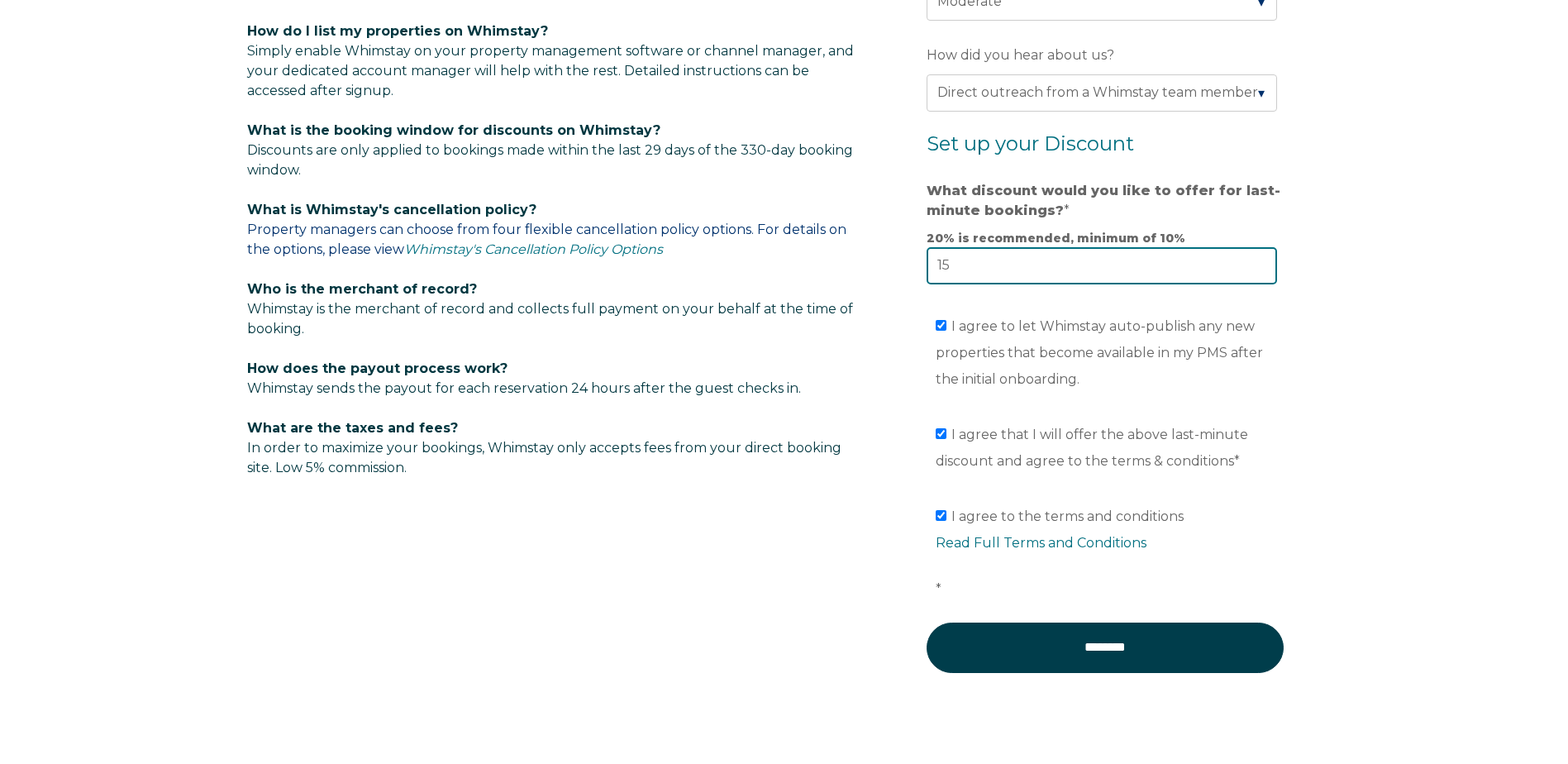
drag, startPoint x: 964, startPoint y: 262, endPoint x: 890, endPoint y: 255, distance: 74.3
click at [890, 255] on form "Company Name * [GEOGRAPHIC_DATA] Are you using a PMS or Channel Manager? * Plea…" at bounding box center [1104, 40] width 432 height 1381
type input "20"
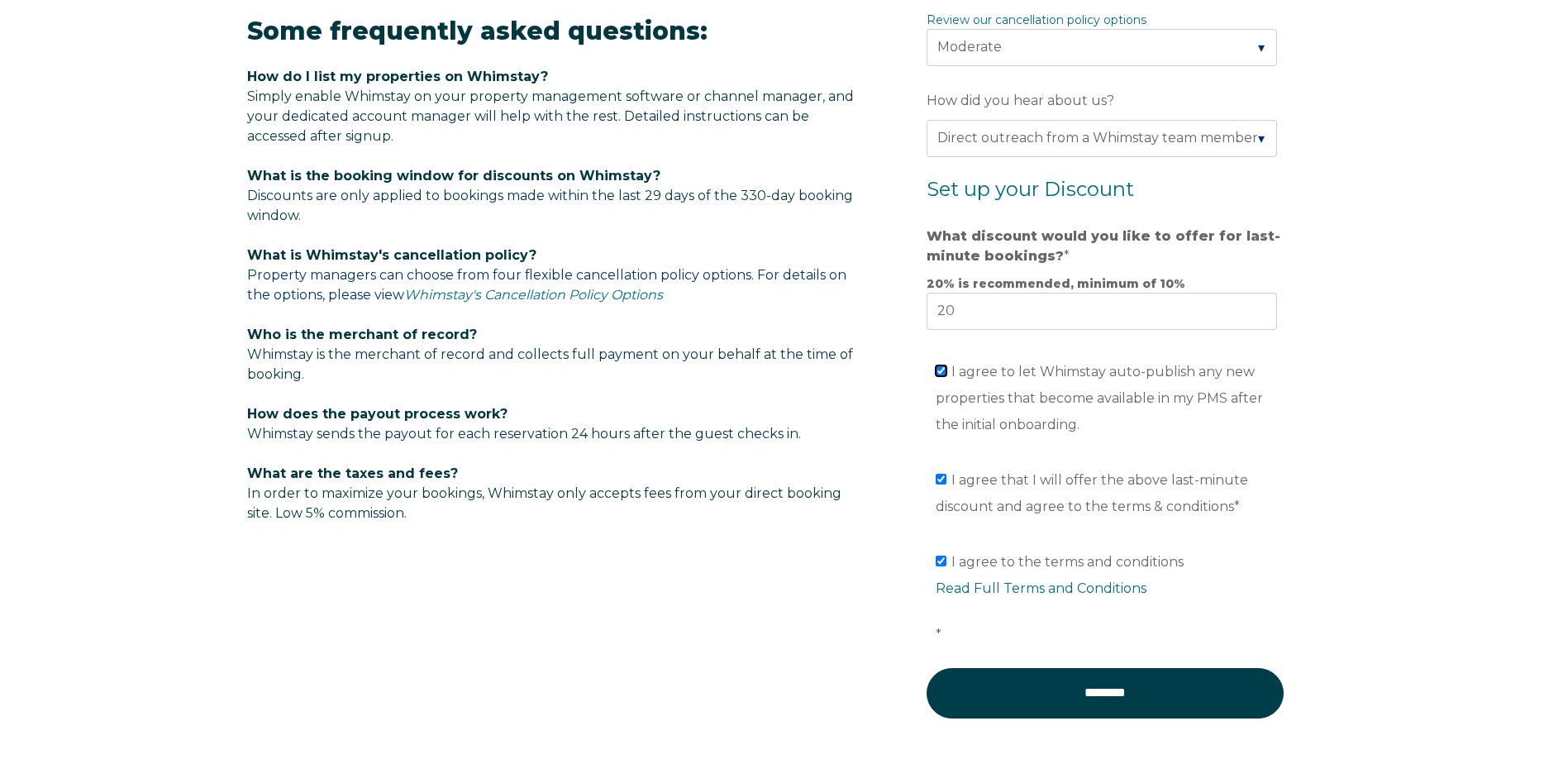
scroll to position [905, 0]
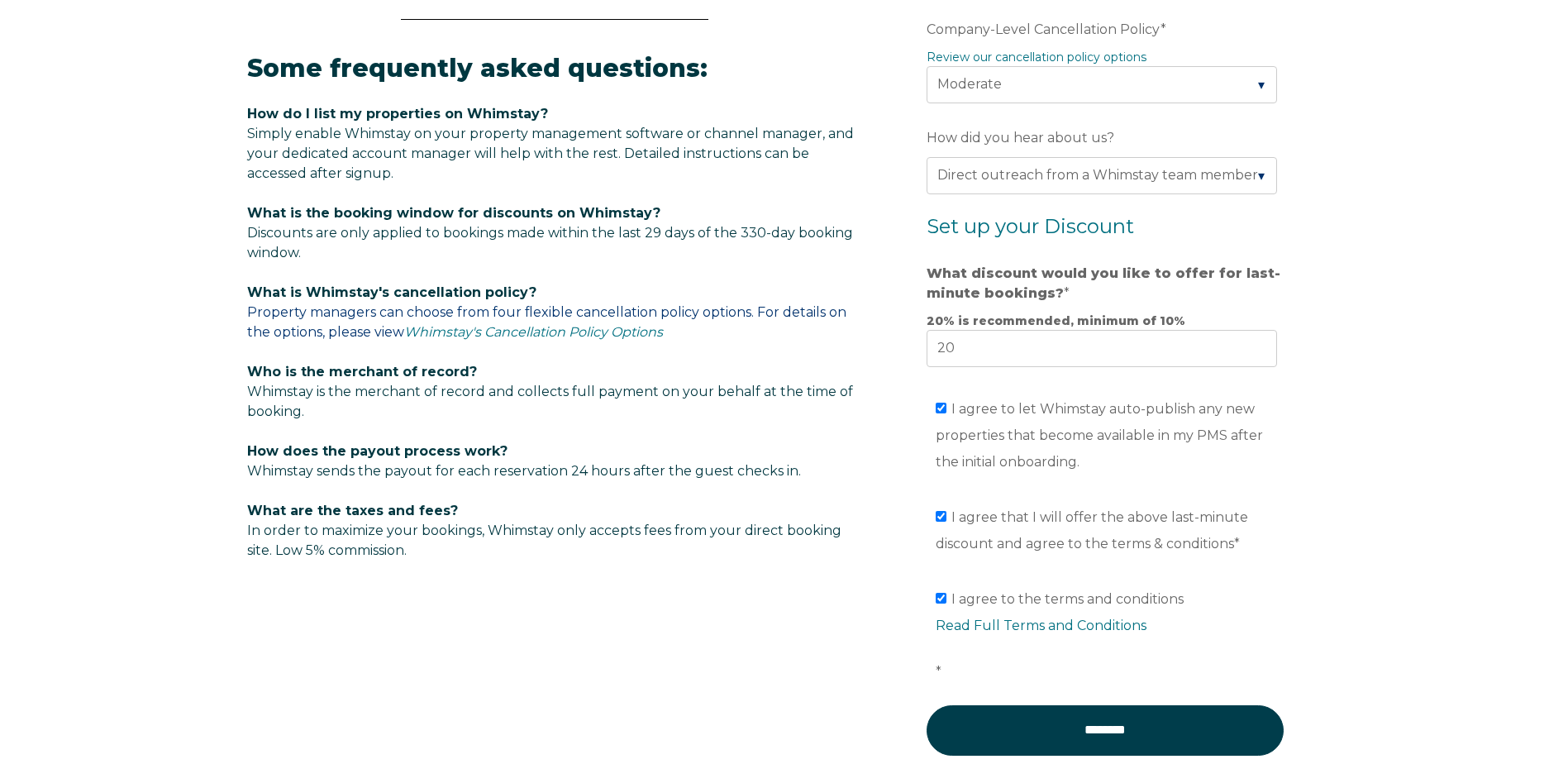
click at [357, 254] on p "What is the booking window for discounts on Whimstay? Discounts are only applie…" at bounding box center [555, 233] width 615 height 60
click at [396, 176] on p "How do I list my properties on Whimstay? Simply enable Whimstay on your propert…" at bounding box center [555, 144] width 615 height 79
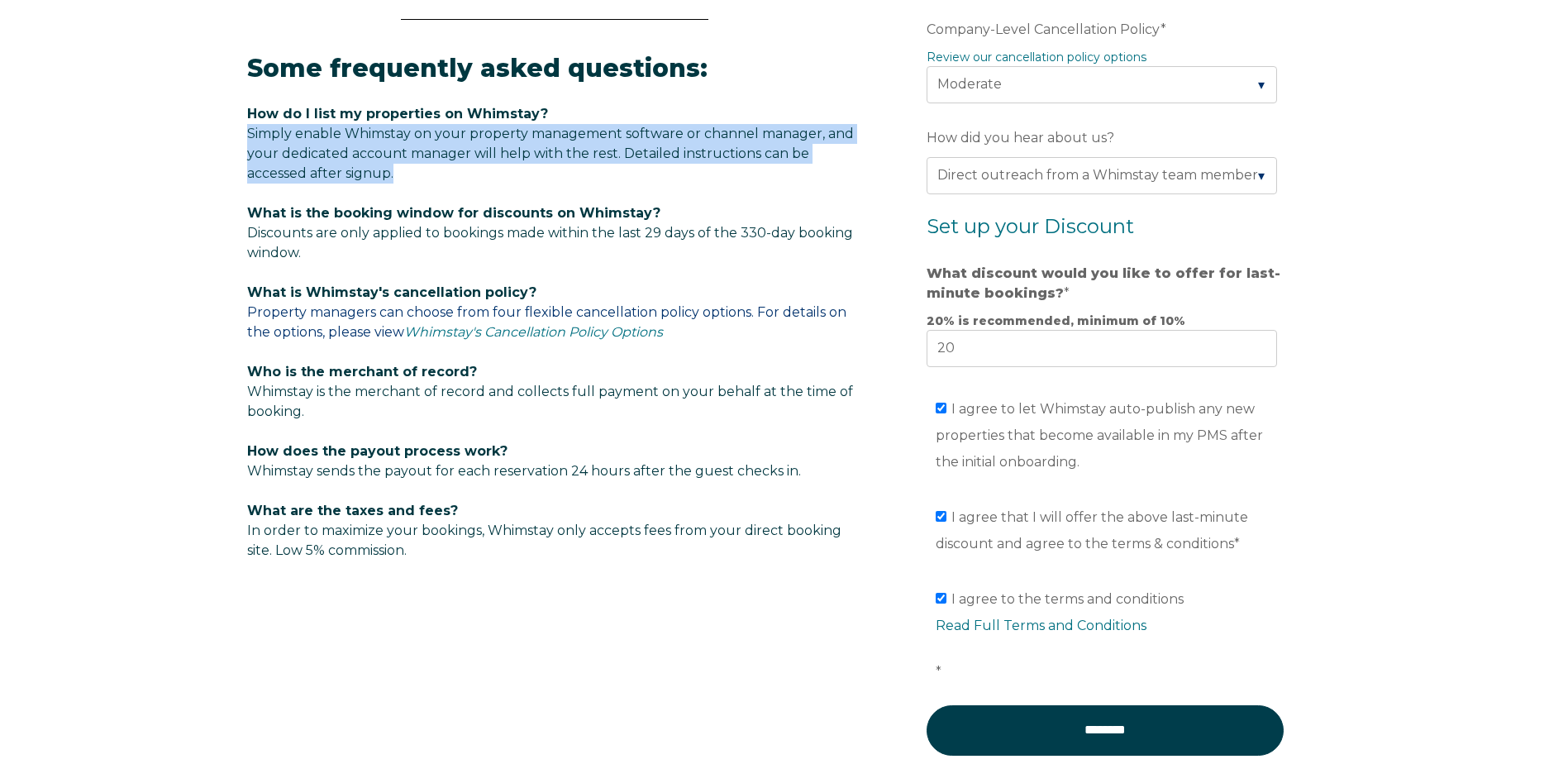
drag, startPoint x: 400, startPoint y: 169, endPoint x: 220, endPoint y: 137, distance: 182.8
click at [220, 137] on div "Video player - SSOB Pitch Vid Thumbnail - Click to play video Why property mana…" at bounding box center [784, 91] width 1568 height 1575
drag, startPoint x: 220, startPoint y: 137, endPoint x: 411, endPoint y: 172, distance: 194.2
click at [411, 172] on p "How do I list my properties on Whimstay? Simply enable Whimstay on your propert…" at bounding box center [555, 144] width 615 height 79
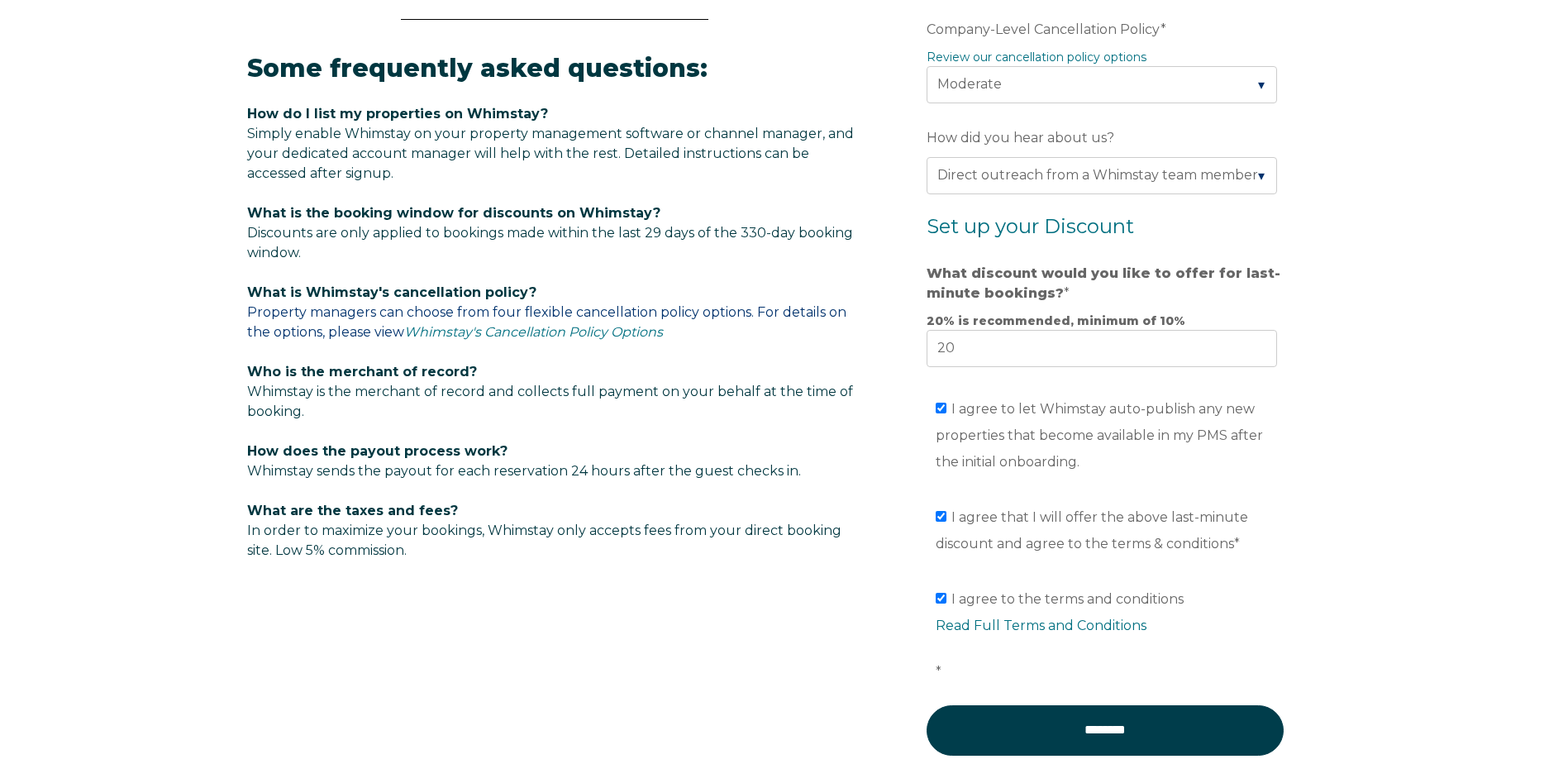
drag, startPoint x: 320, startPoint y: 409, endPoint x: 226, endPoint y: 378, distance: 99.0
click at [226, 378] on div "Video player - SSOB Pitch Vid Thumbnail - Click to play video Why property mana…" at bounding box center [784, 91] width 1568 height 1575
drag, startPoint x: 226, startPoint y: 378, endPoint x: 331, endPoint y: 409, distance: 109.5
click at [331, 409] on p "Who is the merchant of record? Whimstay is the merchant of record and collects …" at bounding box center [555, 391] width 615 height 60
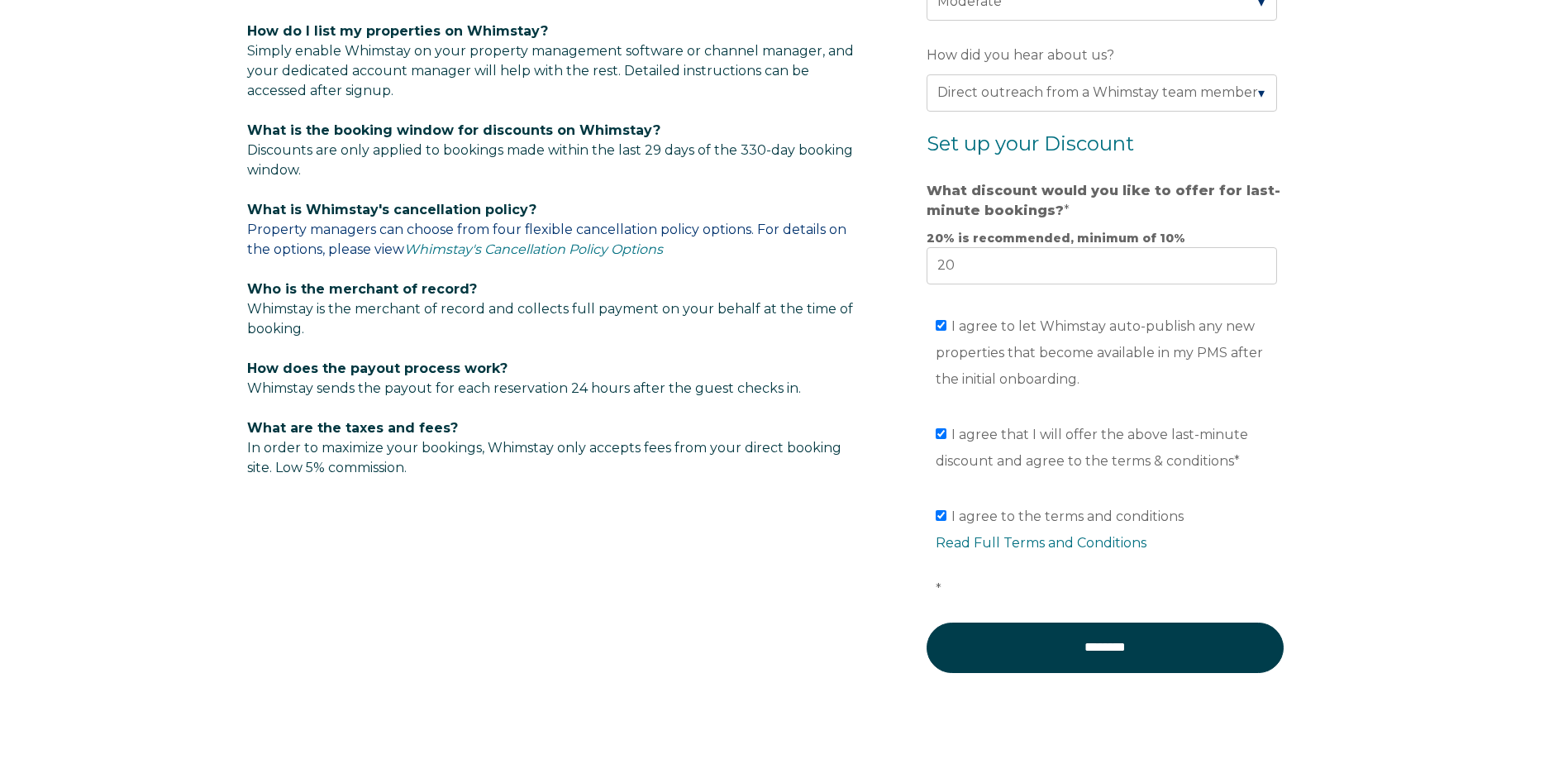
scroll to position [1071, 0]
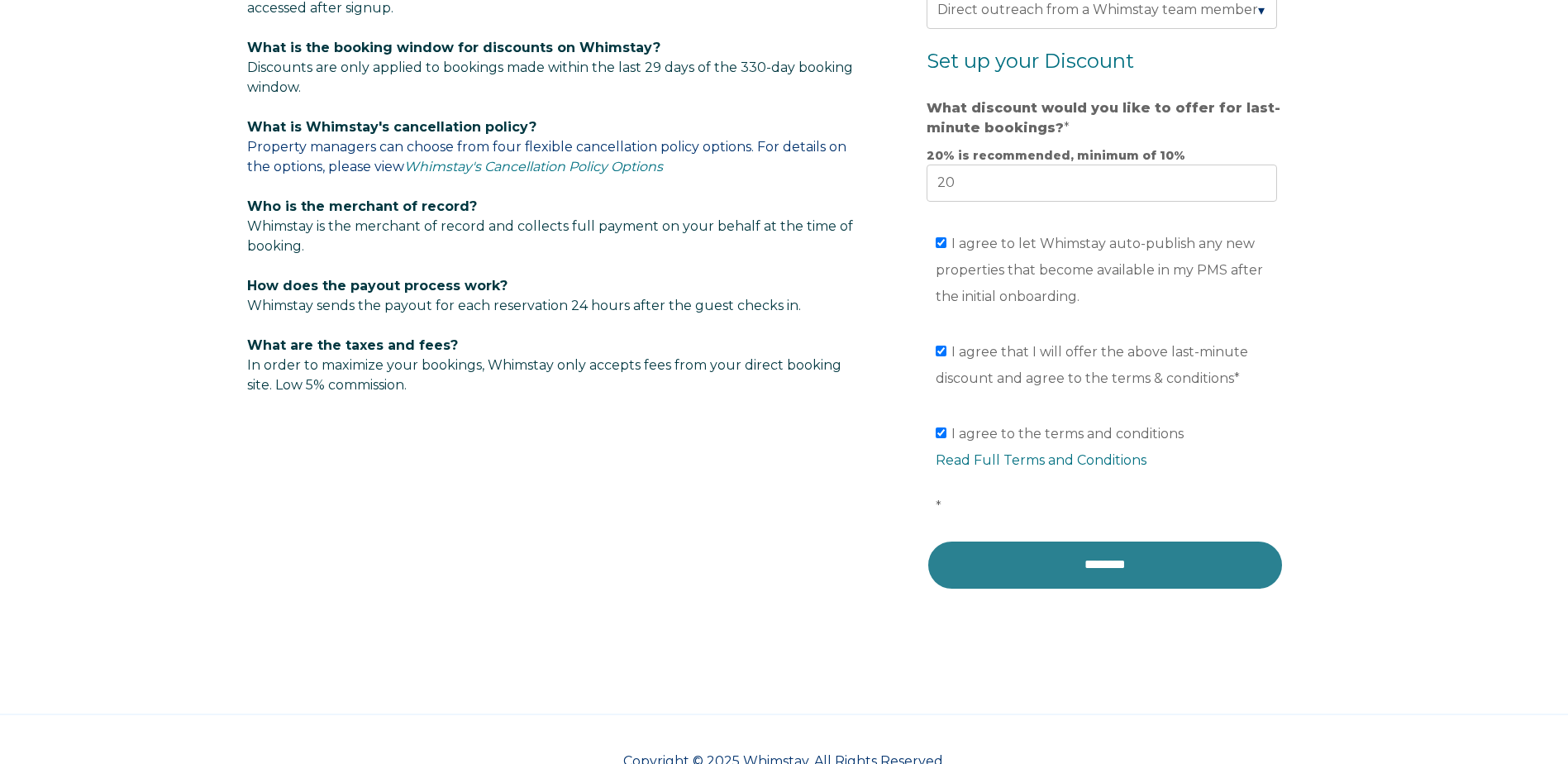
click at [1131, 558] on input "********" at bounding box center [1105, 564] width 357 height 50
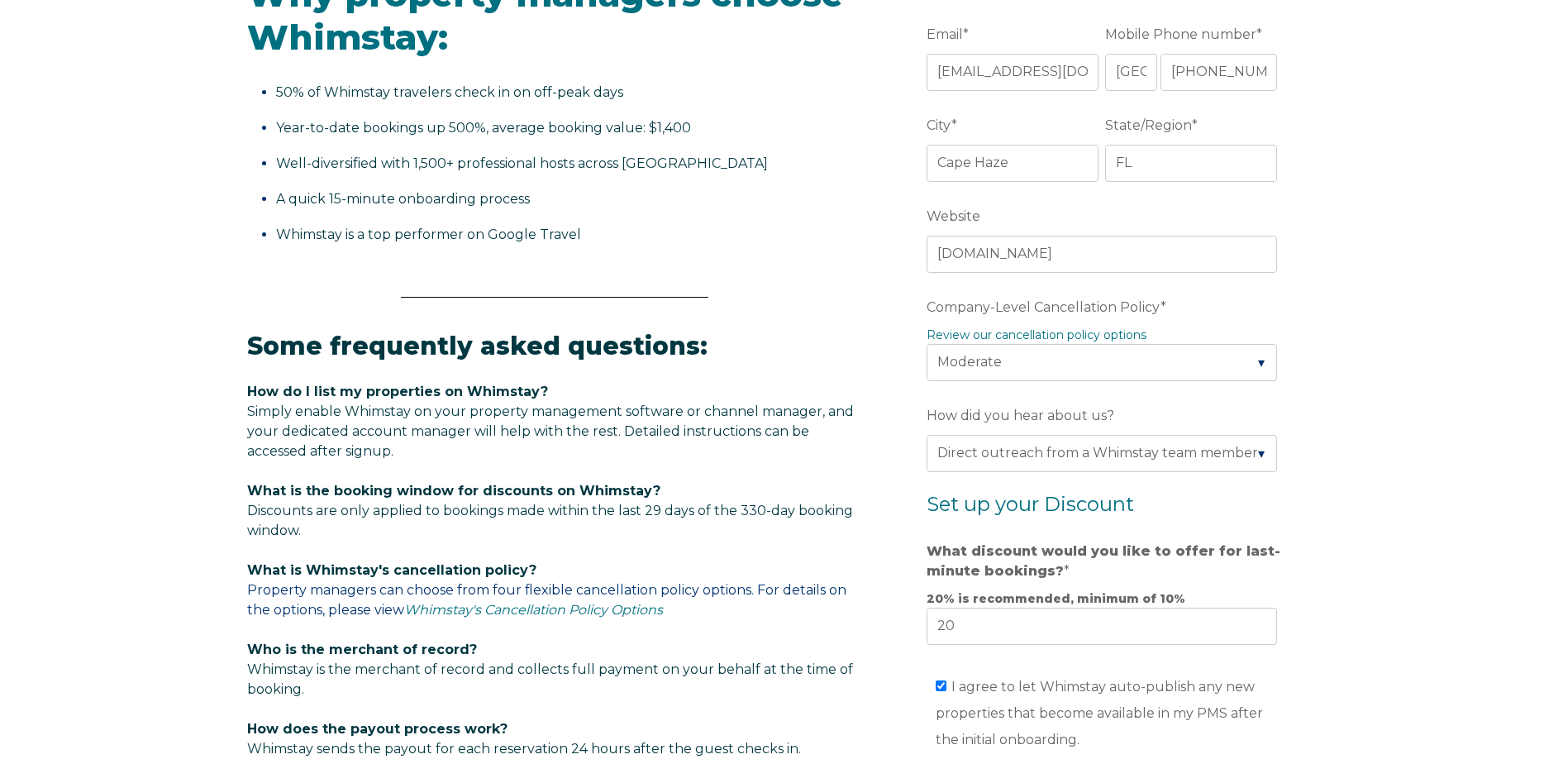
scroll to position [492, 0]
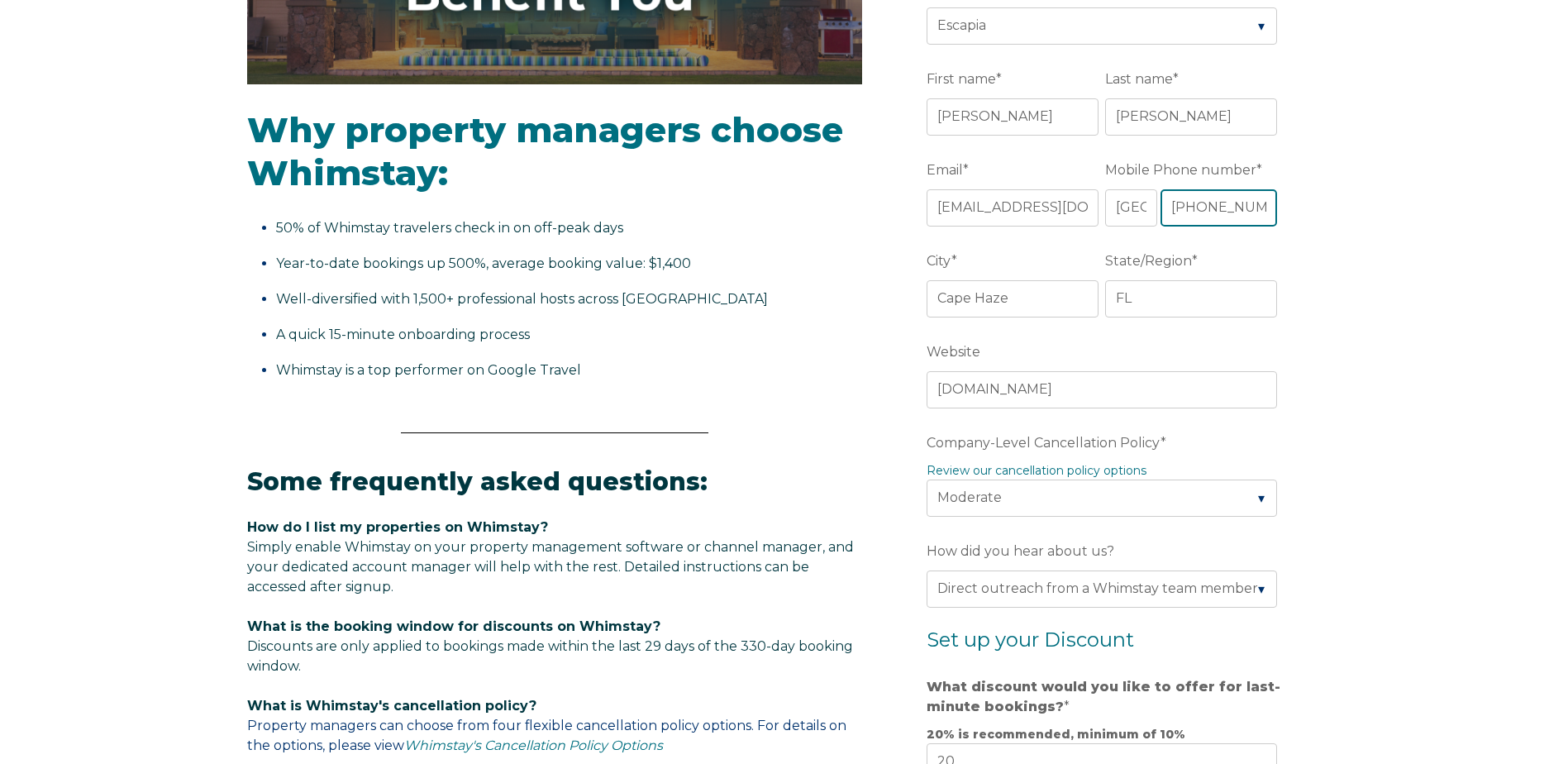
click at [1188, 206] on input "[PHONE_NUMBER]" at bounding box center [1219, 208] width 118 height 37
click at [1215, 207] on input "[PHONE_NUMBER]" at bounding box center [1219, 208] width 118 height 37
click at [1239, 204] on input "[PHONE_NUMBER]" at bounding box center [1219, 208] width 118 height 37
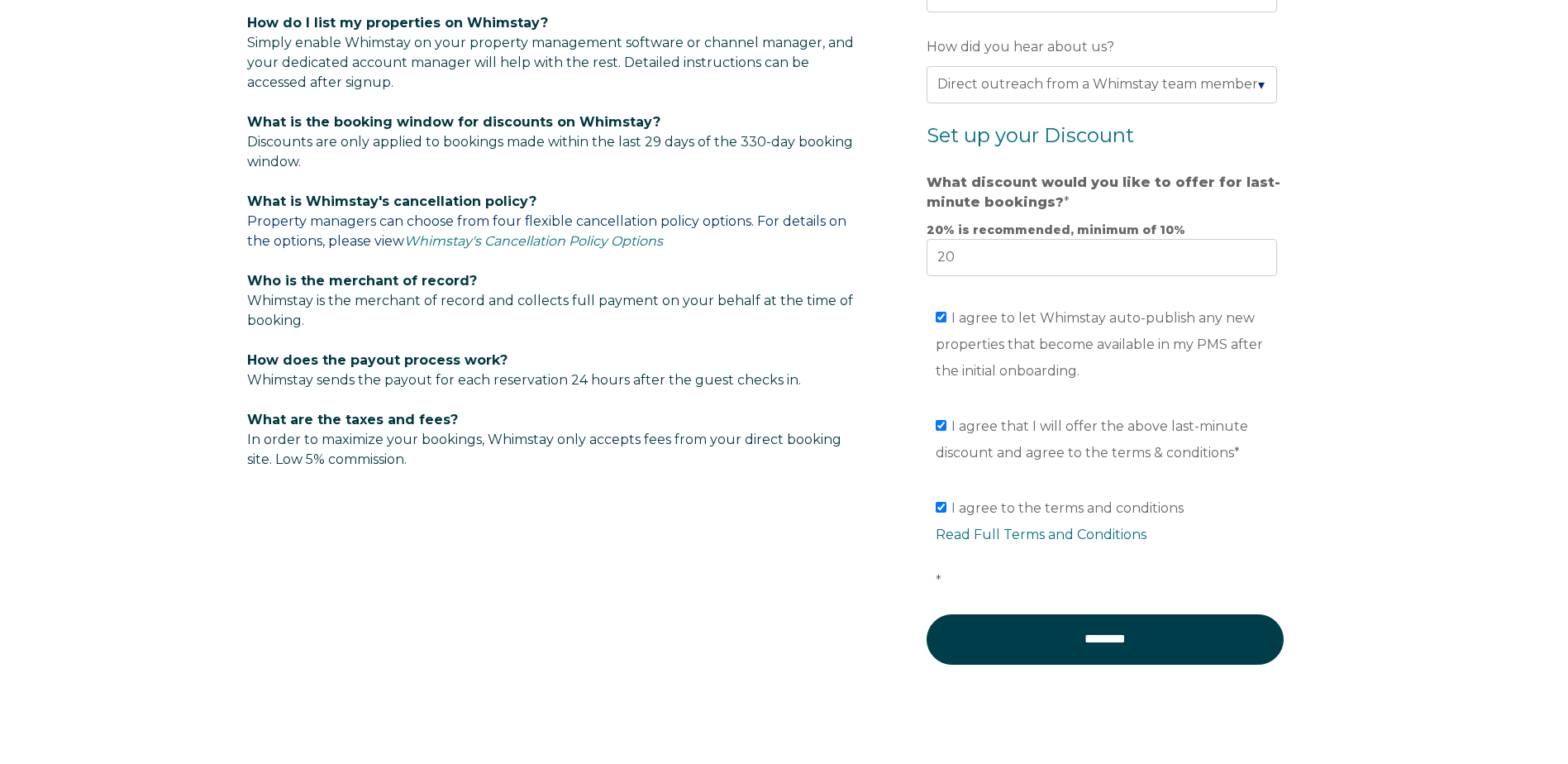
scroll to position [1117, 0]
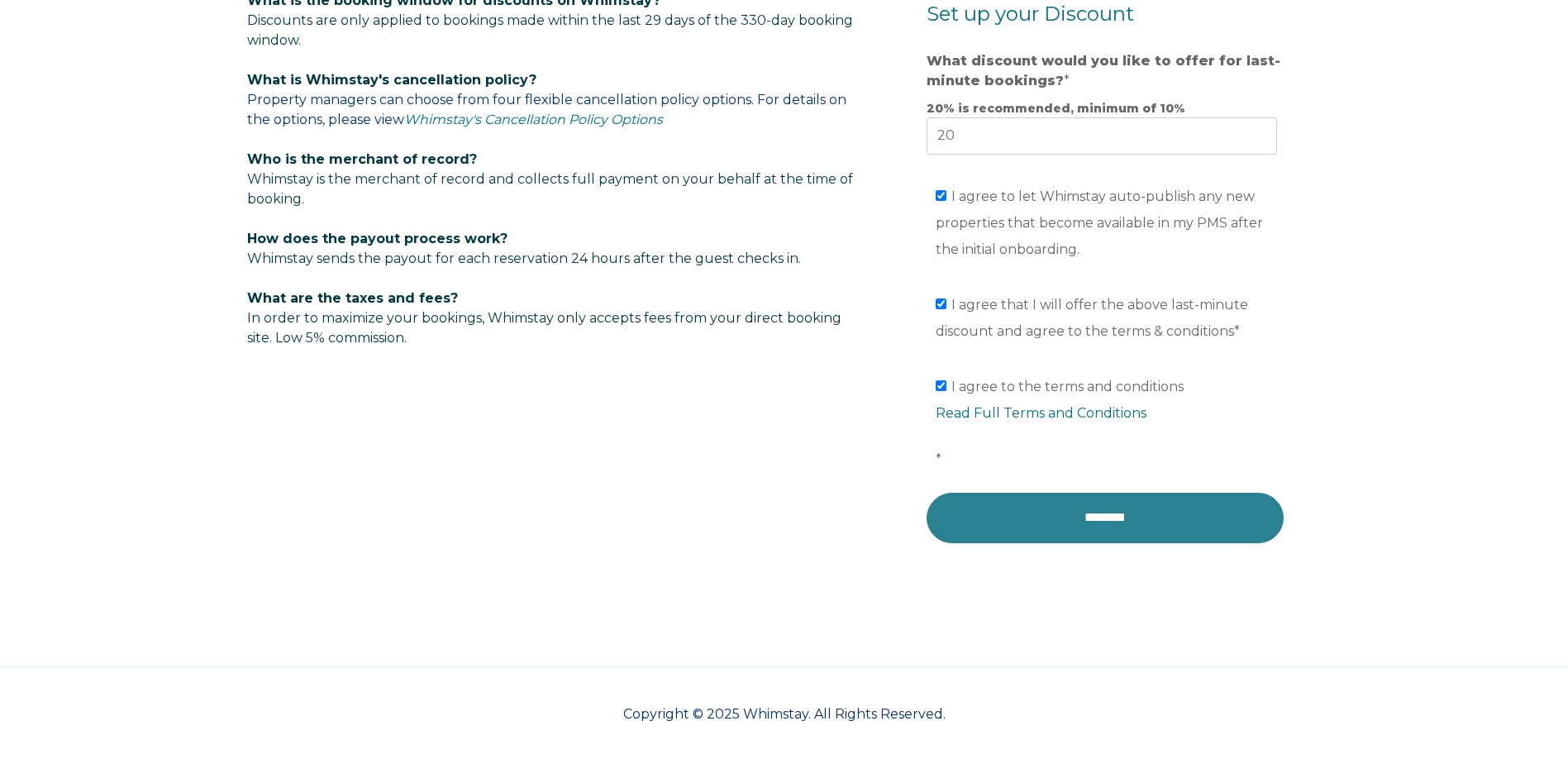
type input "[PHONE_NUMBER]"
click at [1146, 510] on input "********" at bounding box center [1105, 517] width 357 height 50
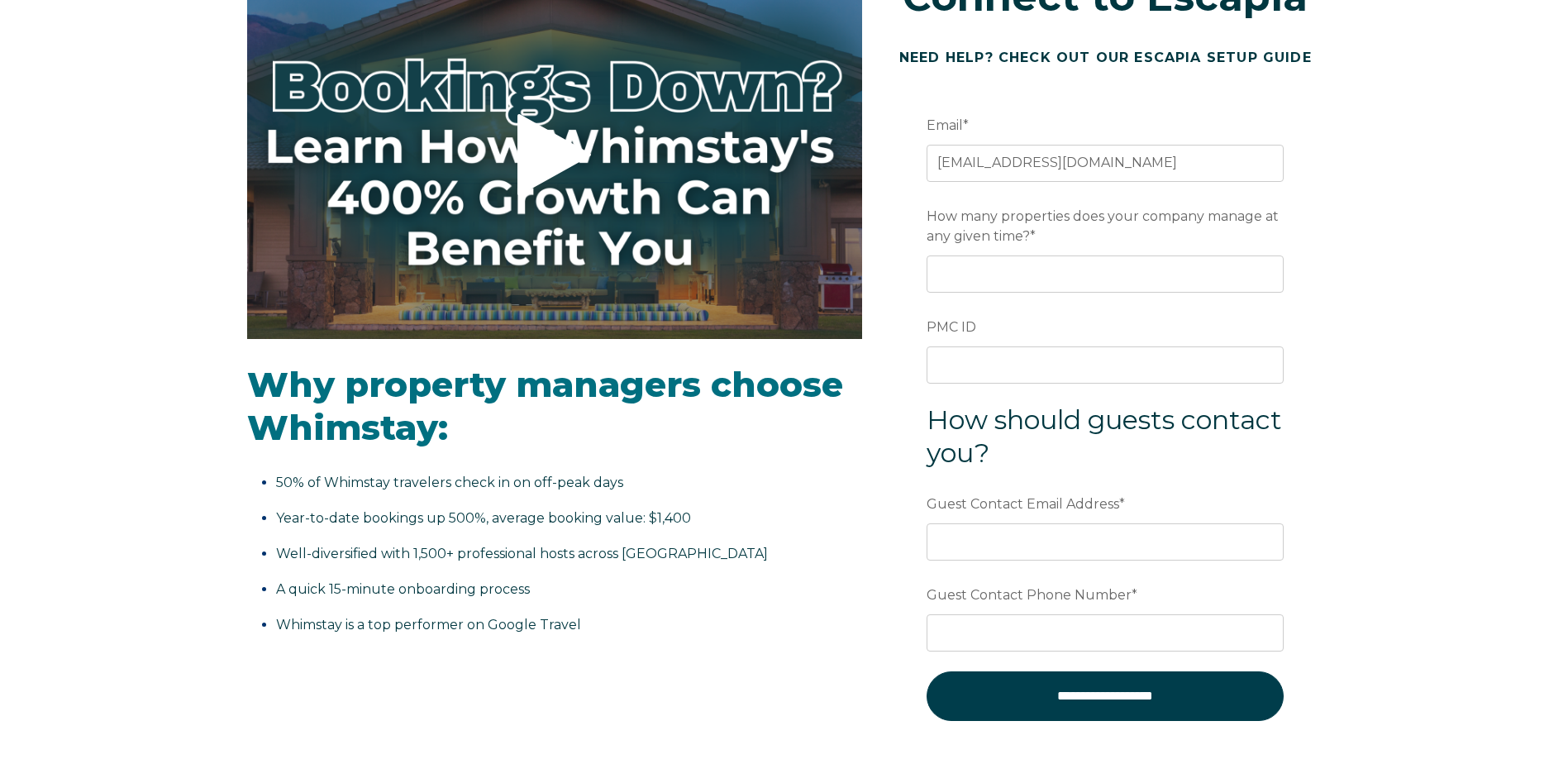
scroll to position [83, 0]
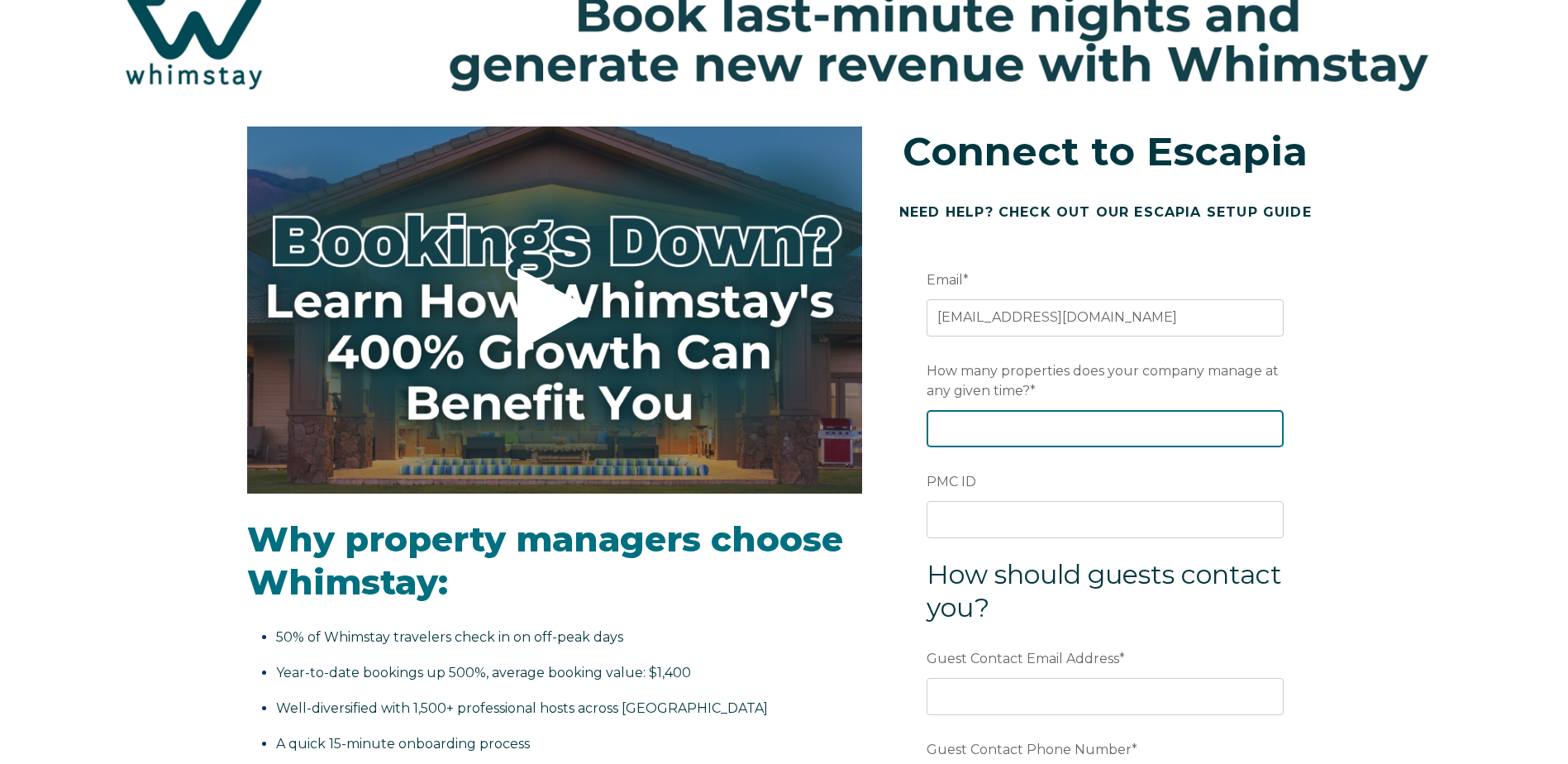
click at [1163, 429] on input "How many properties does your company manage at any given time? *" at bounding box center [1105, 428] width 357 height 37
type input "50"
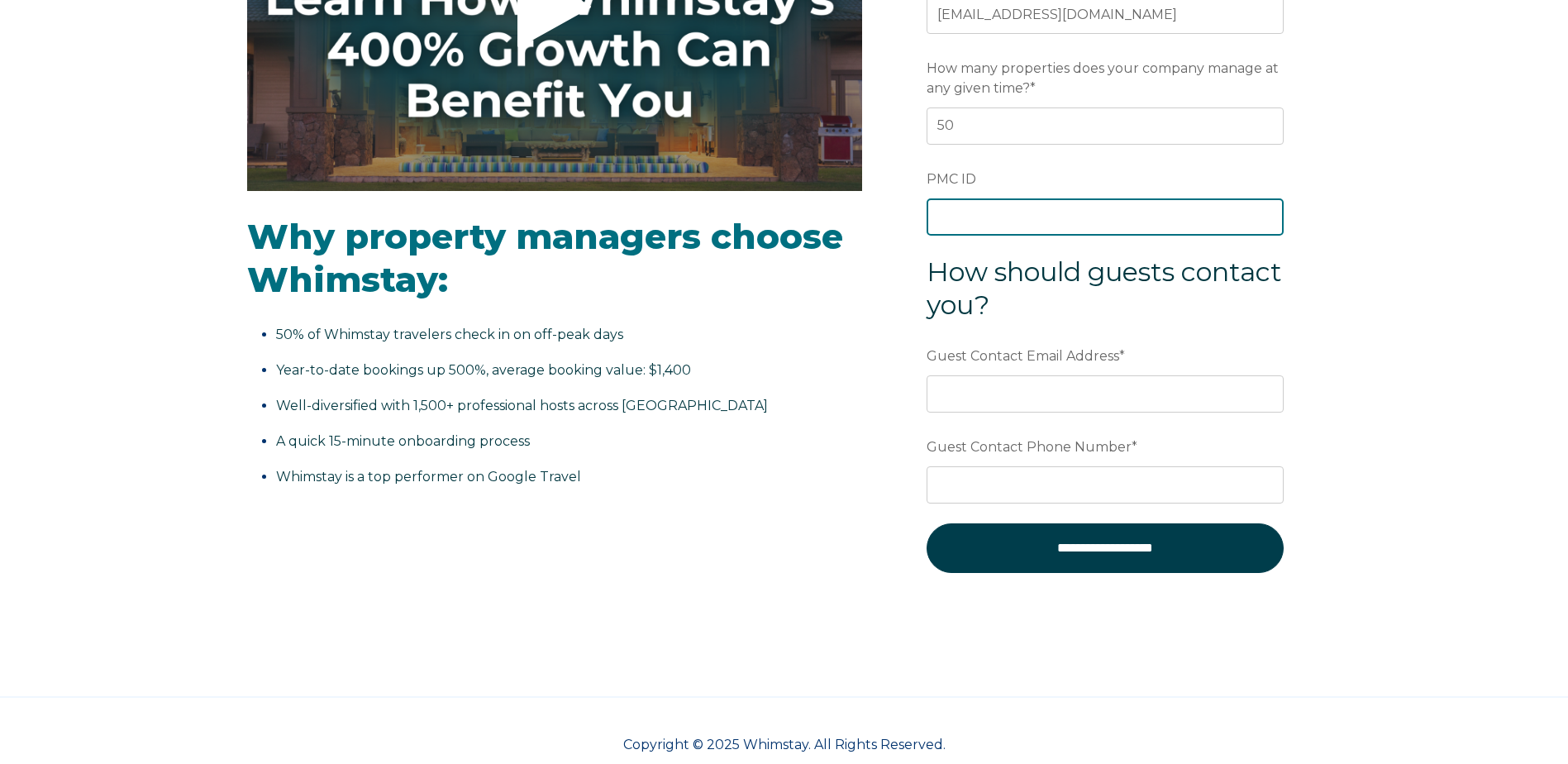
scroll to position [413, 0]
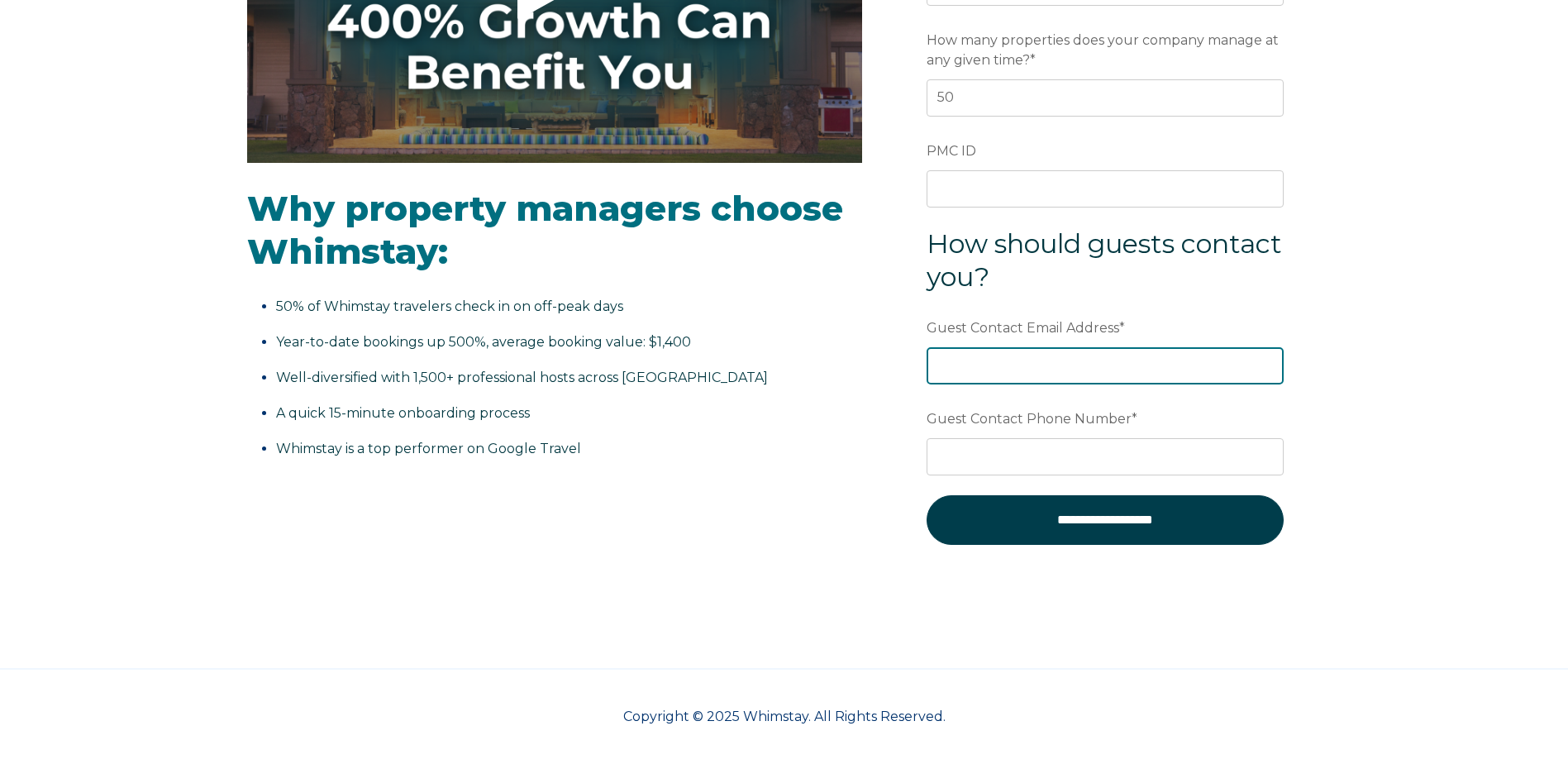
click at [1154, 376] on input "Guest Contact Email Address *" at bounding box center [1105, 365] width 357 height 37
type input "[EMAIL_ADDRESS][DOMAIN_NAME]"
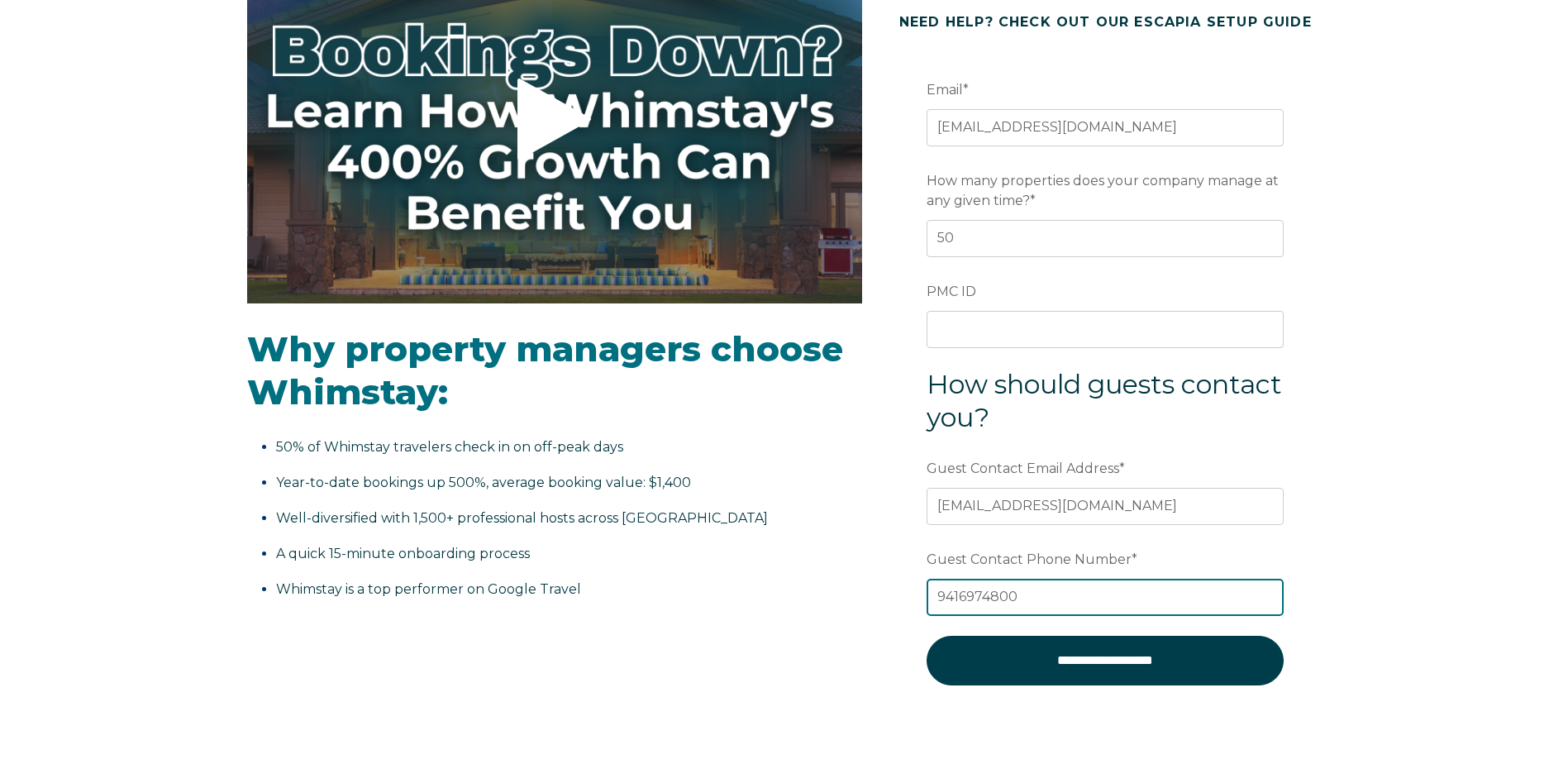
scroll to position [248, 0]
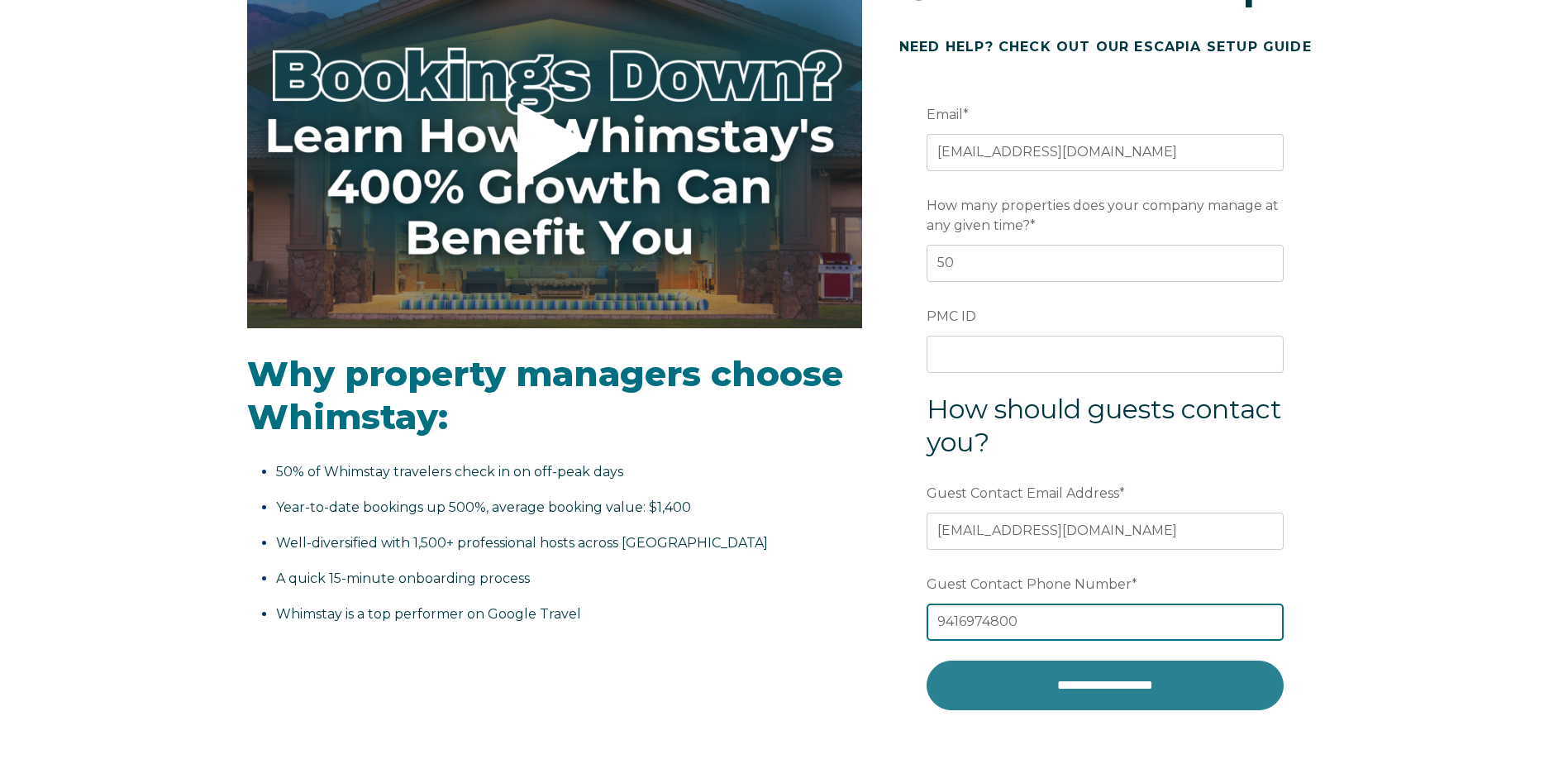
type input "9416974800"
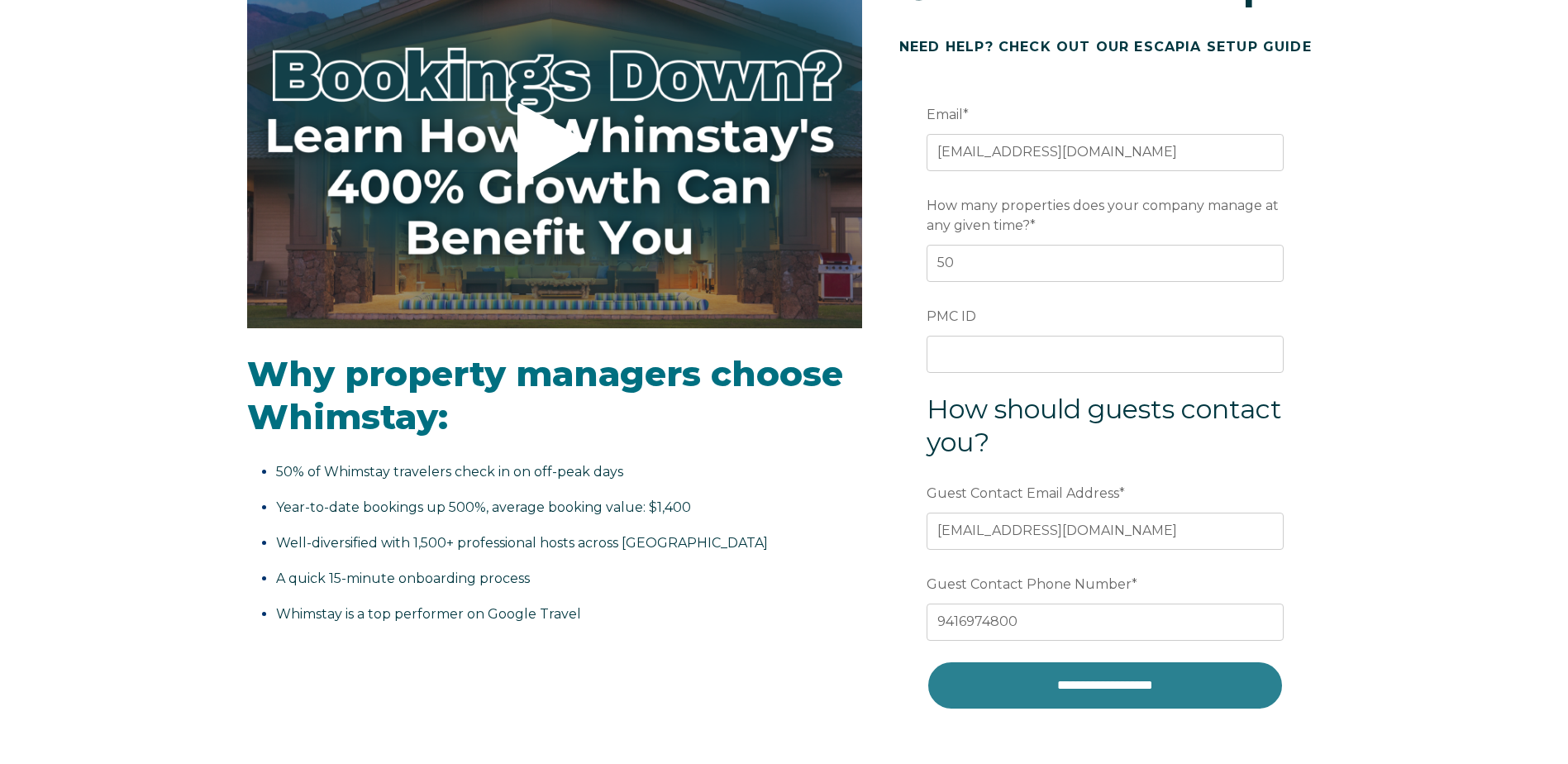
click at [1120, 685] on input "**********" at bounding box center [1105, 686] width 357 height 50
